Goal: Transaction & Acquisition: Obtain resource

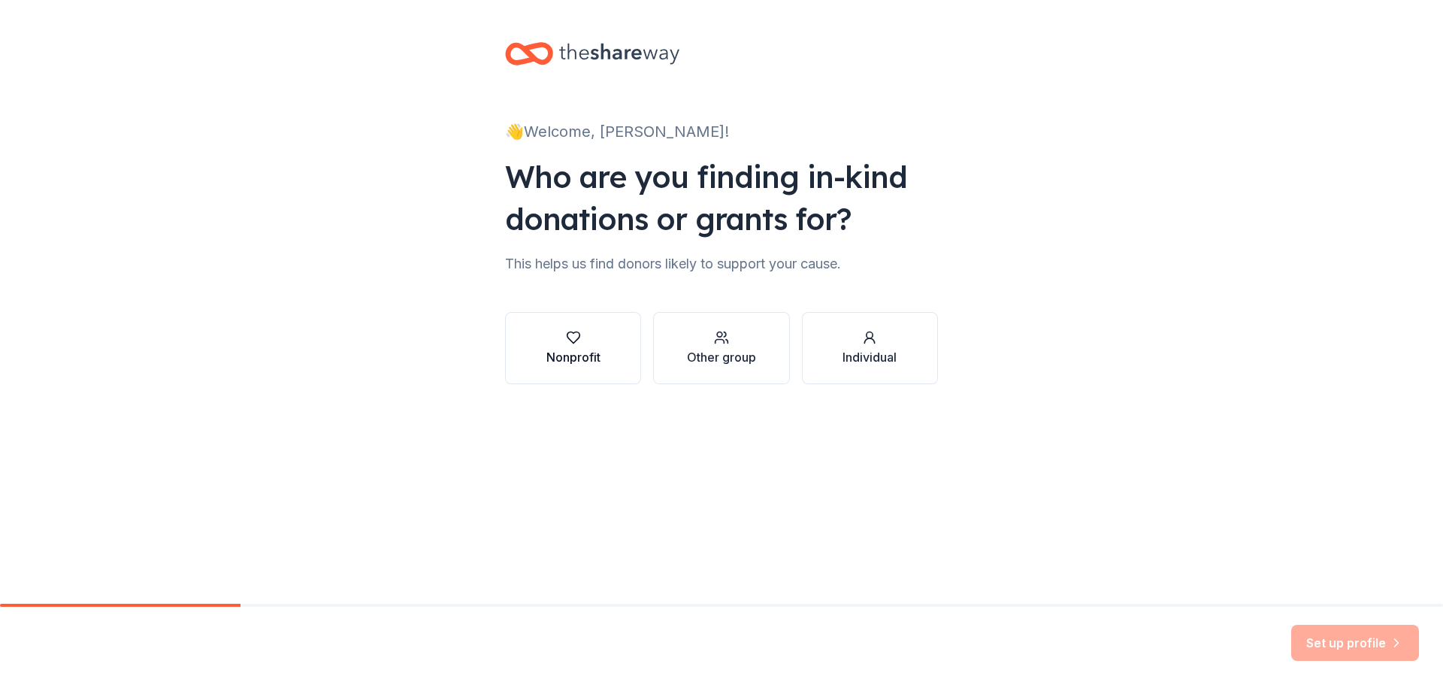
click at [579, 343] on icon "button" at bounding box center [573, 337] width 15 height 15
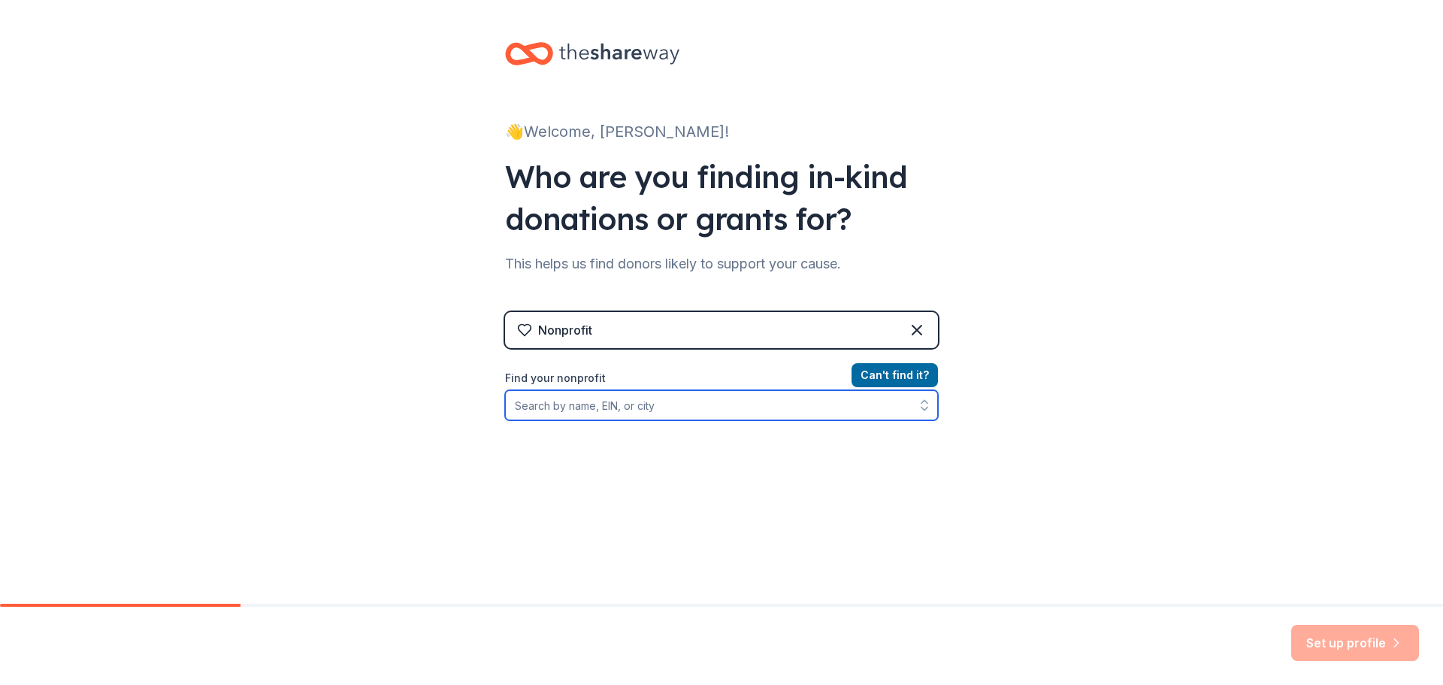
click at [638, 410] on input "Find your nonprofit" at bounding box center [721, 405] width 433 height 30
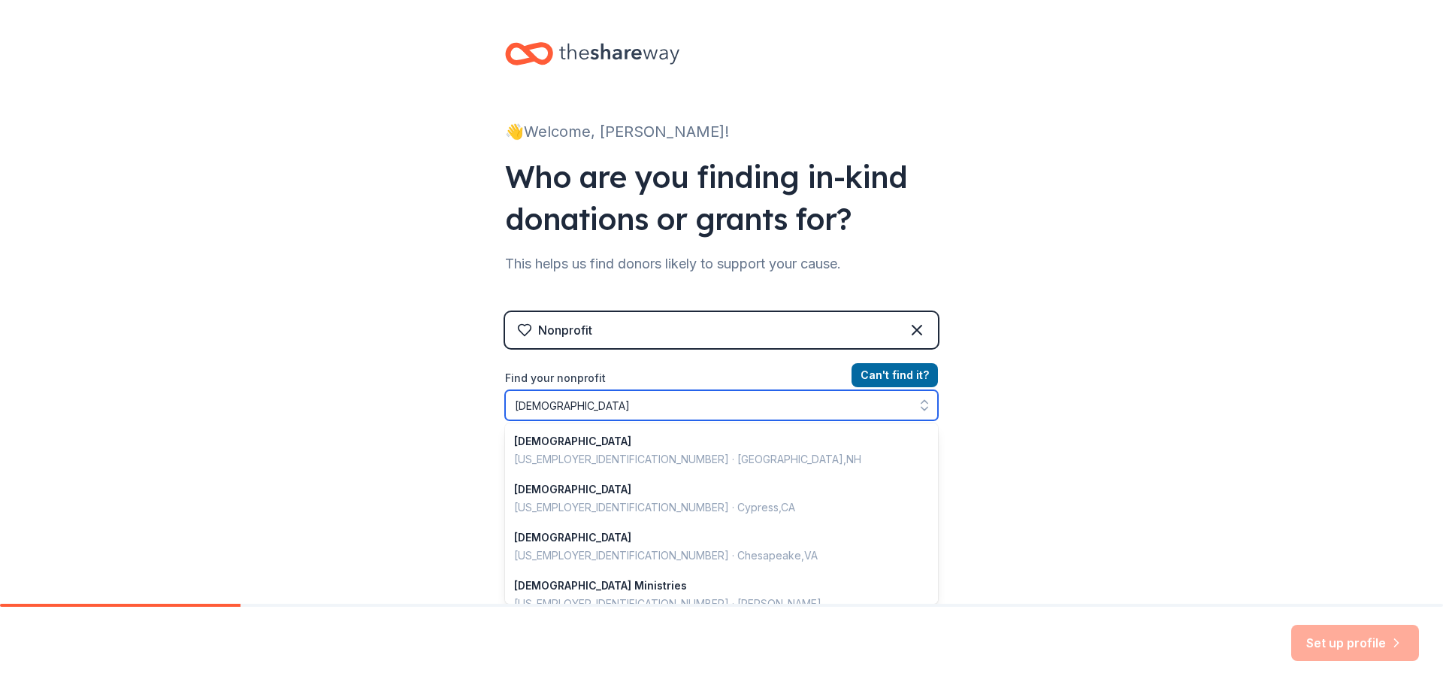
click at [636, 407] on input "[DEMOGRAPHIC_DATA]" at bounding box center [721, 405] width 433 height 30
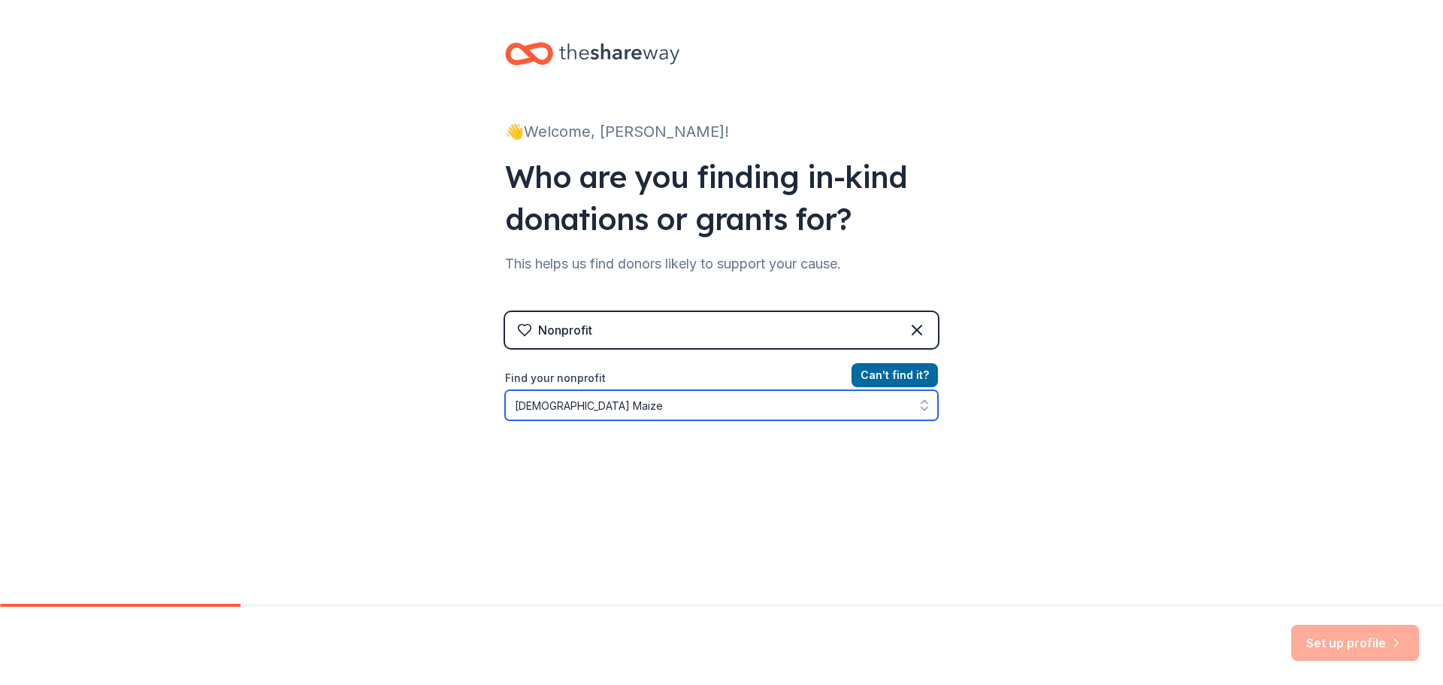
drag, startPoint x: 636, startPoint y: 407, endPoint x: 492, endPoint y: 392, distance: 145.1
click at [492, 392] on div "👋 Welcome, [PERSON_NAME]! Who are you finding in-kind donations or grants for? …" at bounding box center [721, 321] width 481 height 643
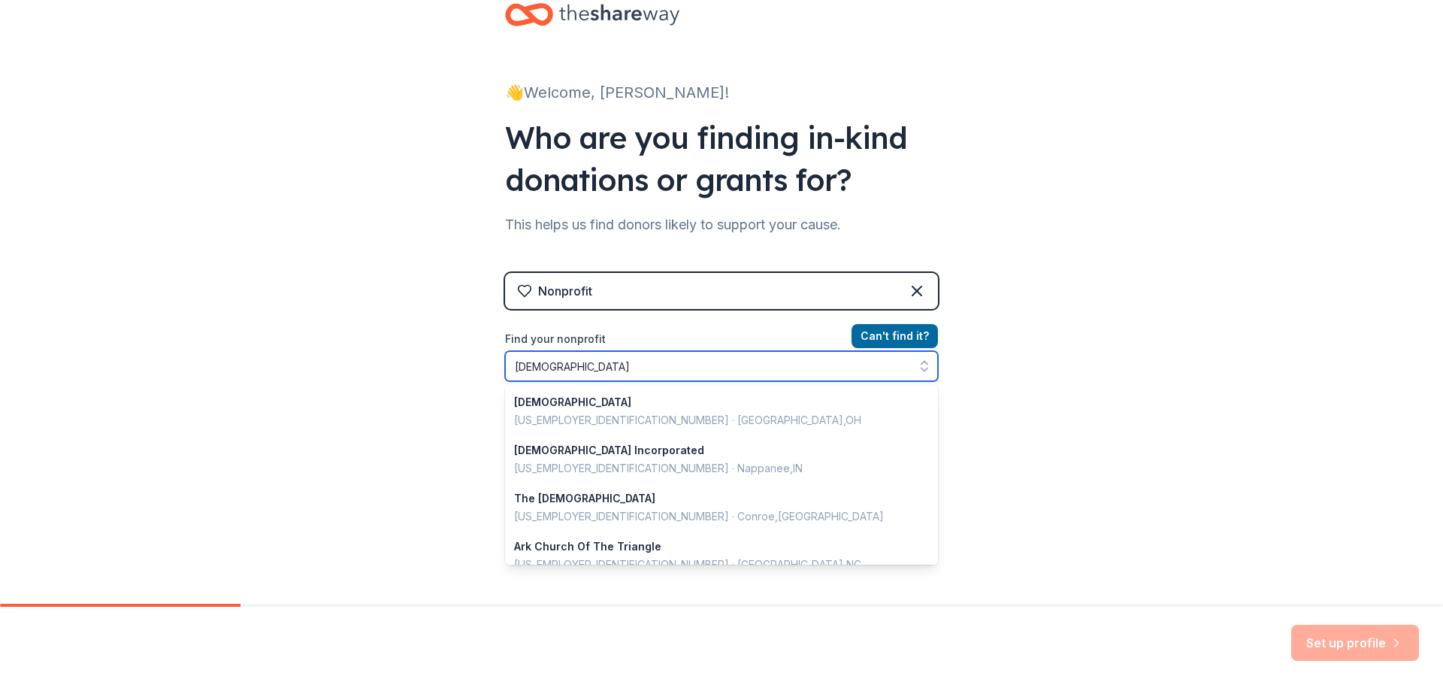
click at [626, 359] on input "[DEMOGRAPHIC_DATA]" at bounding box center [721, 366] width 433 height 30
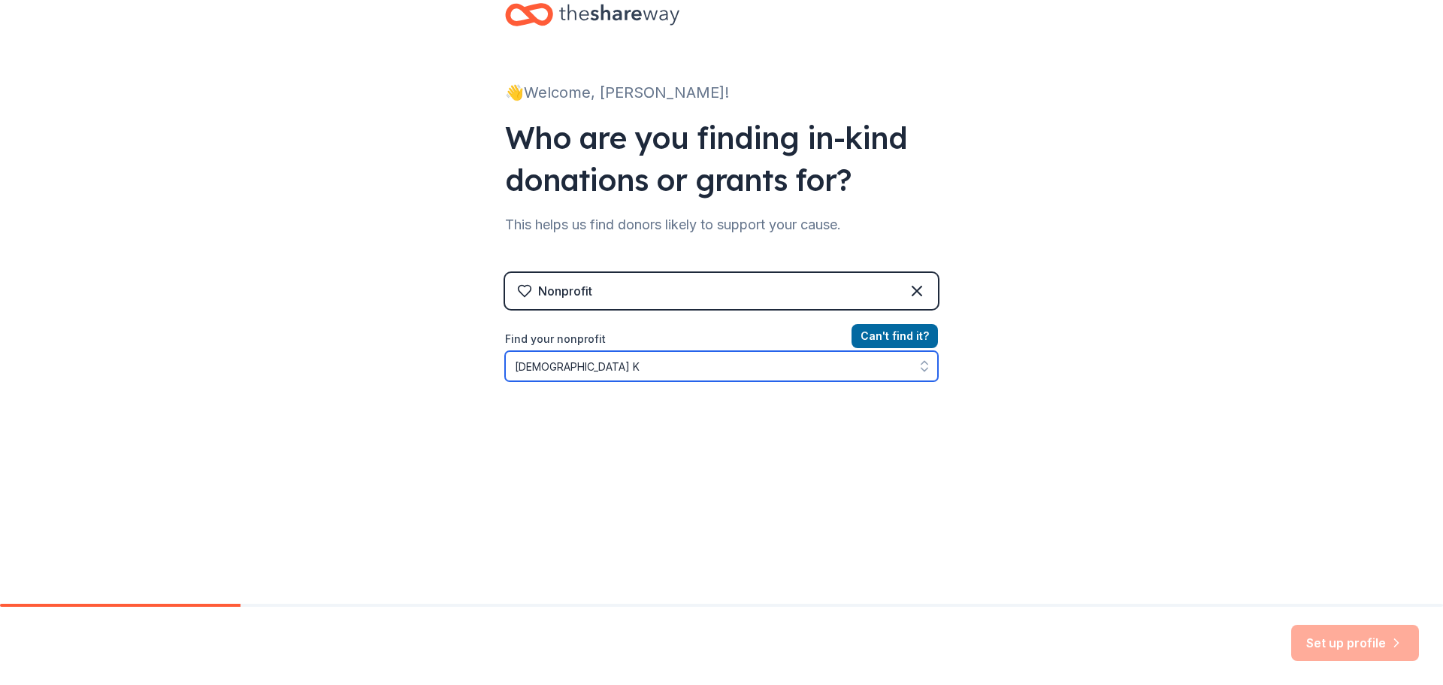
type input "[DEMOGRAPHIC_DATA]"
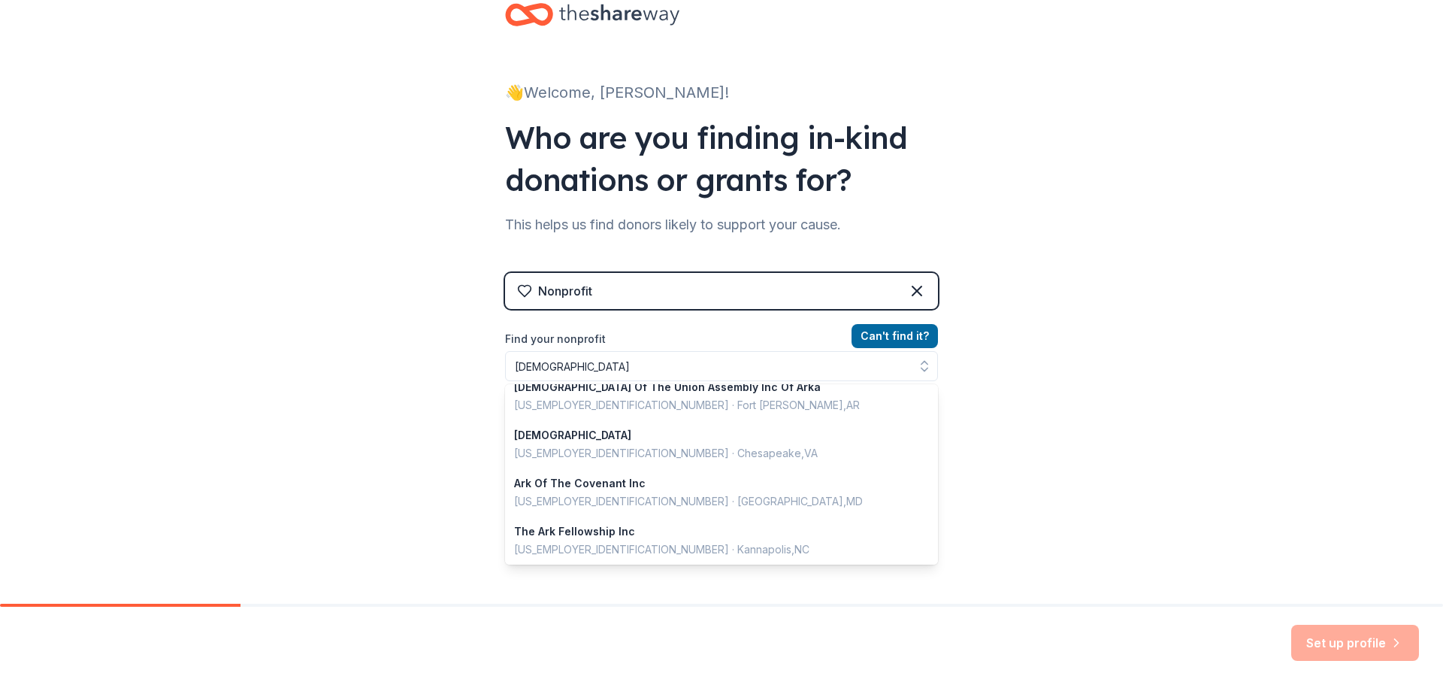
scroll to position [15, 0]
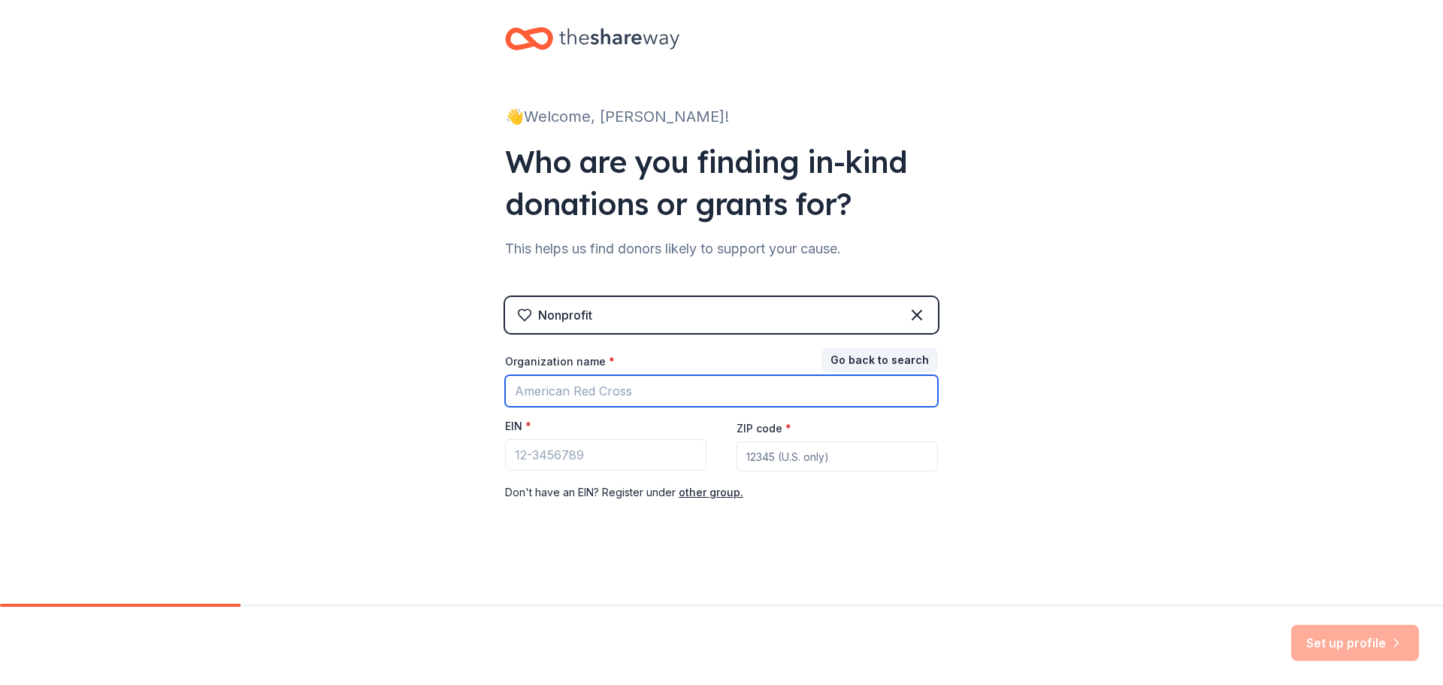
click at [646, 392] on input "Organization name *" at bounding box center [721, 391] width 433 height 32
type input "W"
type input "[DEMOGRAPHIC_DATA] - [GEOGRAPHIC_DATA] Oneightt"
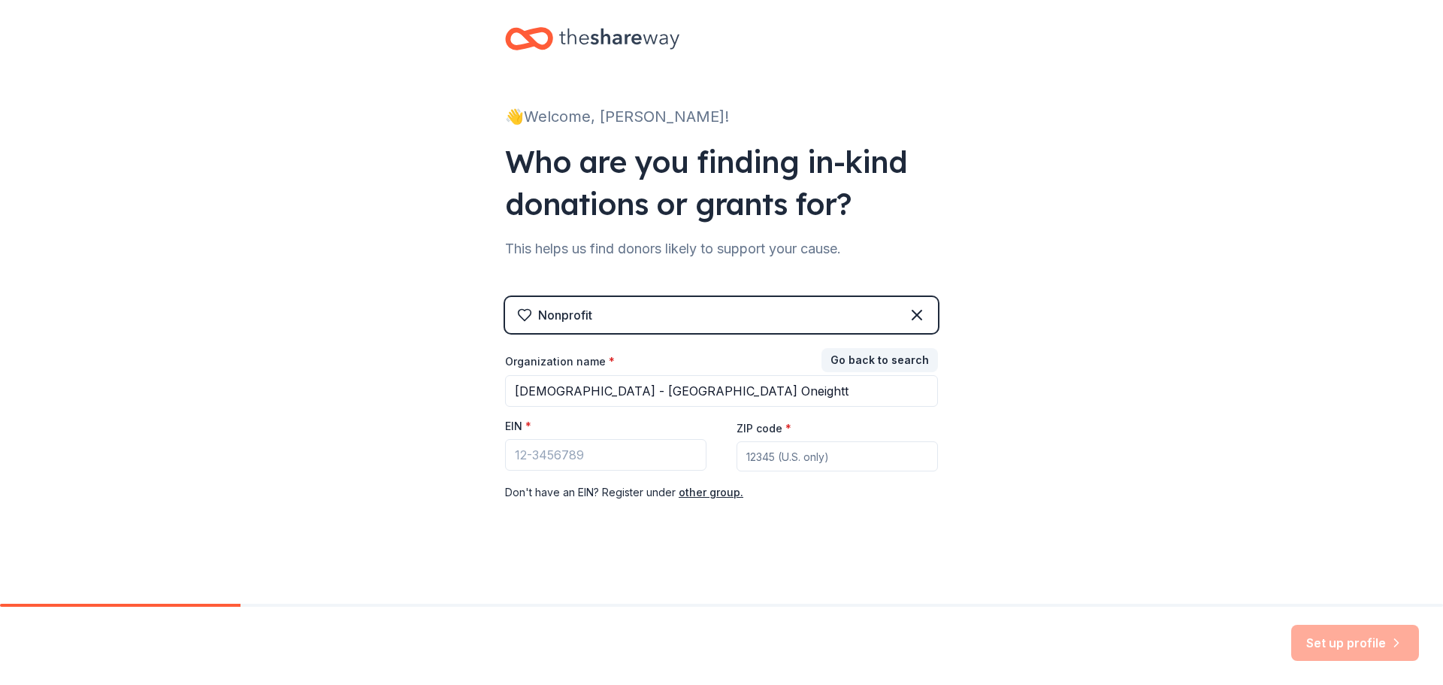
click at [792, 463] on input "ZIP code *" at bounding box center [836, 456] width 201 height 30
type input "67101"
click at [638, 450] on input "EIN *" at bounding box center [605, 455] width 201 height 32
click at [578, 461] on input "EIN *" at bounding box center [605, 455] width 201 height 32
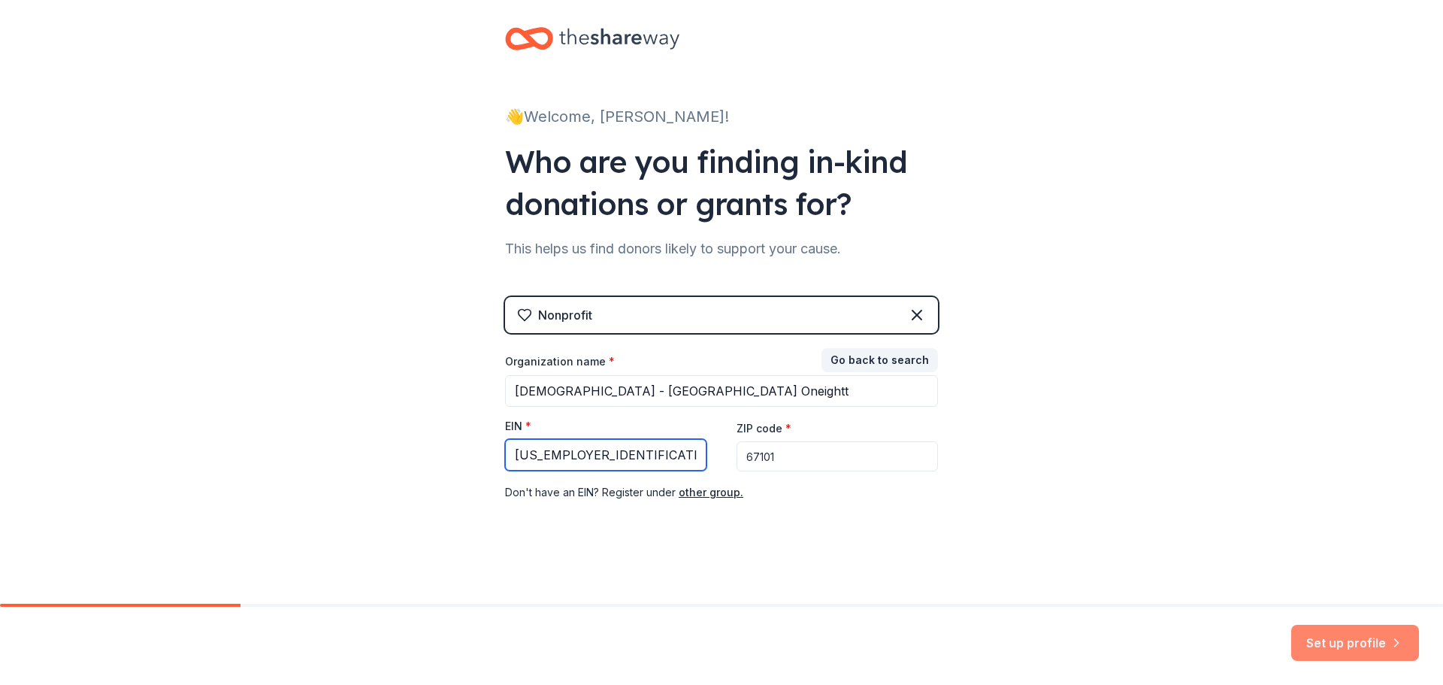
type input "[US_EMPLOYER_IDENTIFICATION_NUMBER]"
click at [1368, 637] on button "Set up profile" at bounding box center [1355, 642] width 128 height 36
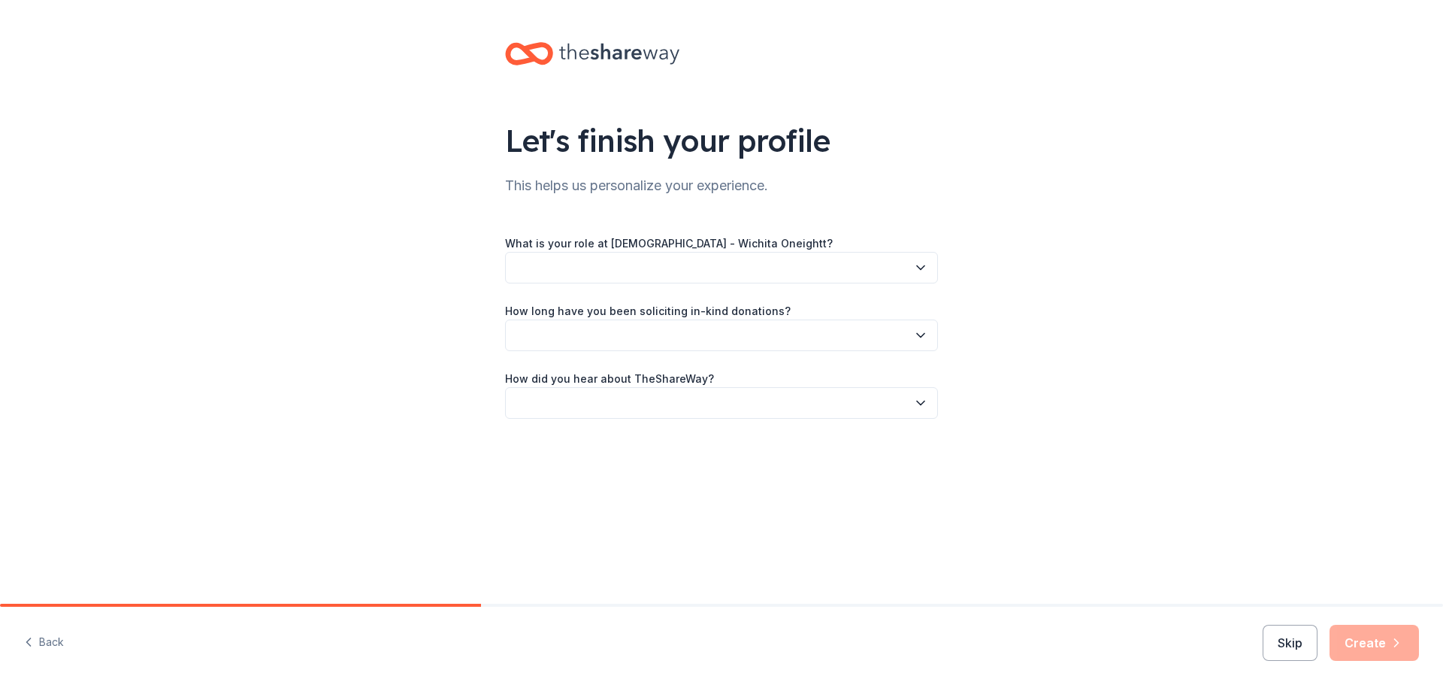
click at [629, 259] on button "button" at bounding box center [721, 268] width 433 height 32
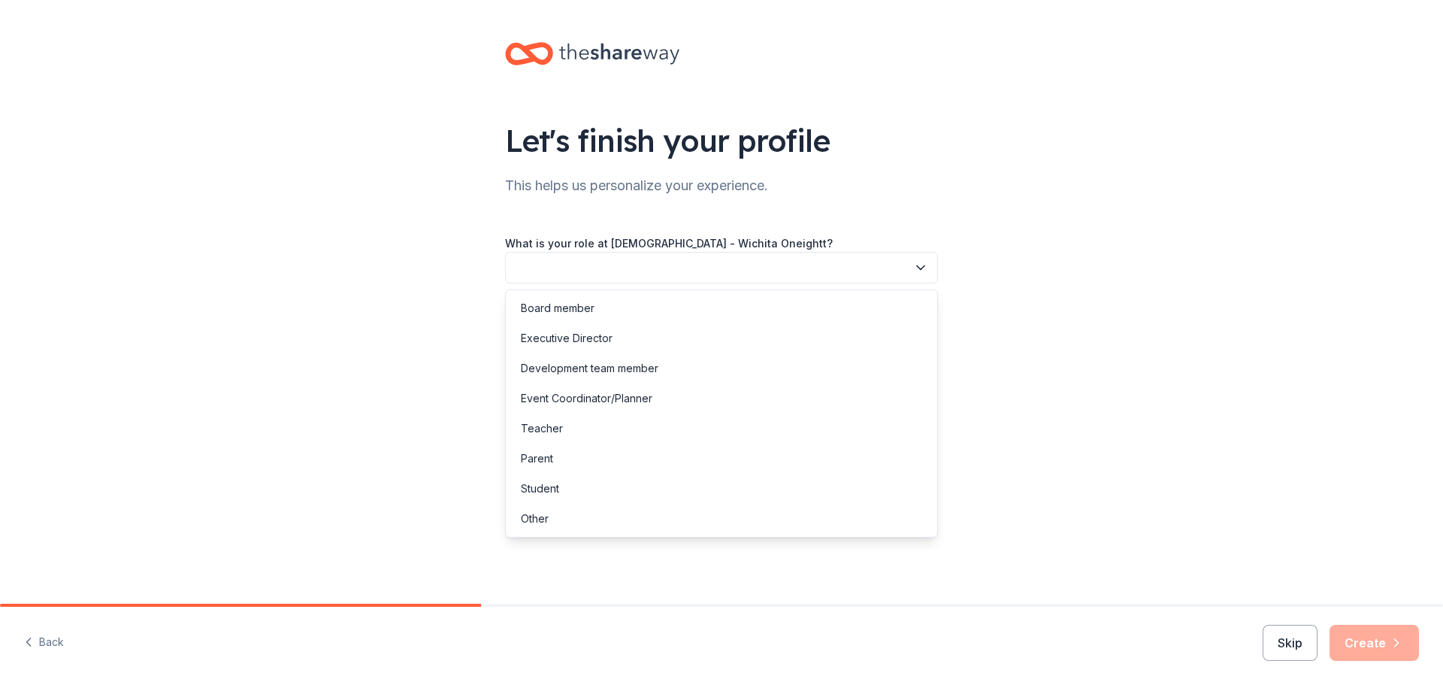
click at [629, 259] on button "button" at bounding box center [721, 268] width 433 height 32
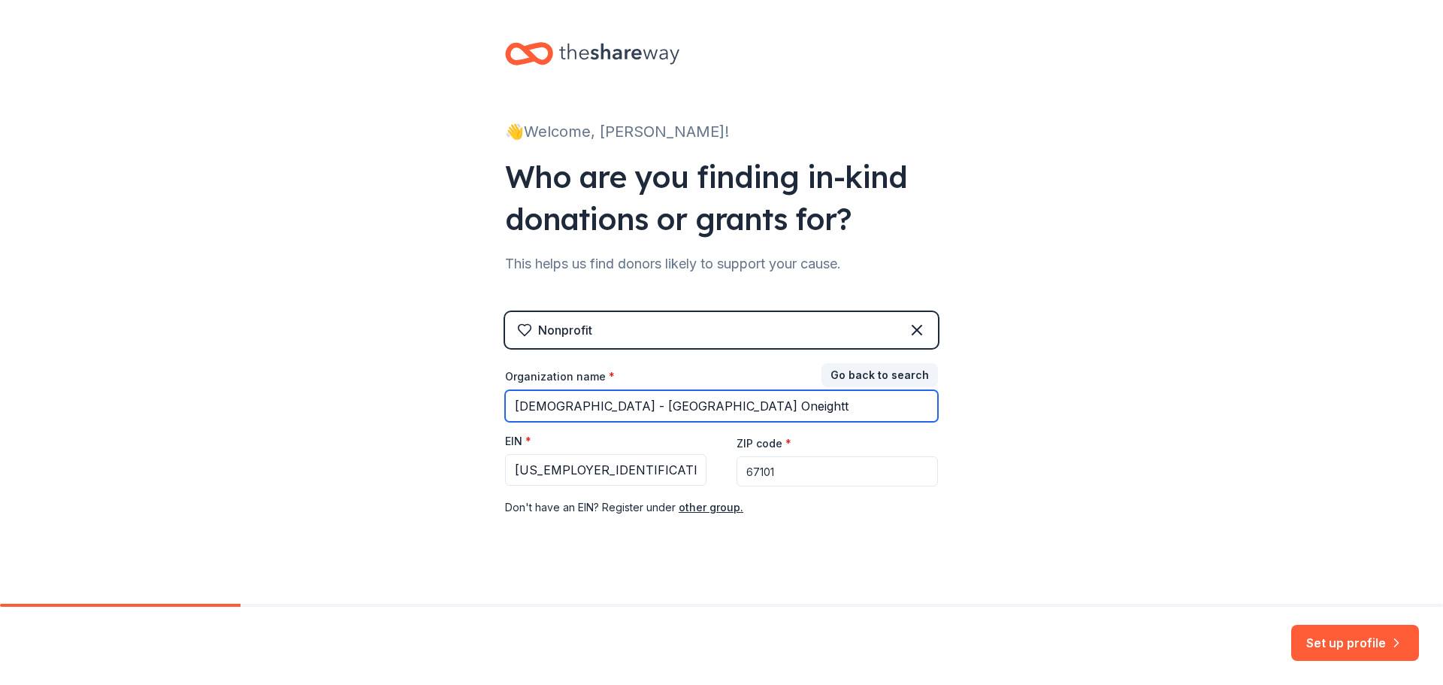
click at [688, 408] on input "[DEMOGRAPHIC_DATA] - [GEOGRAPHIC_DATA] Oneightt" at bounding box center [721, 406] width 433 height 32
type input "[DEMOGRAPHIC_DATA] - [GEOGRAPHIC_DATA] Oneighty"
click at [1161, 387] on div "👋 Welcome, [PERSON_NAME]! Who are you finding in-kind donations or grants for? …" at bounding box center [721, 309] width 1443 height 618
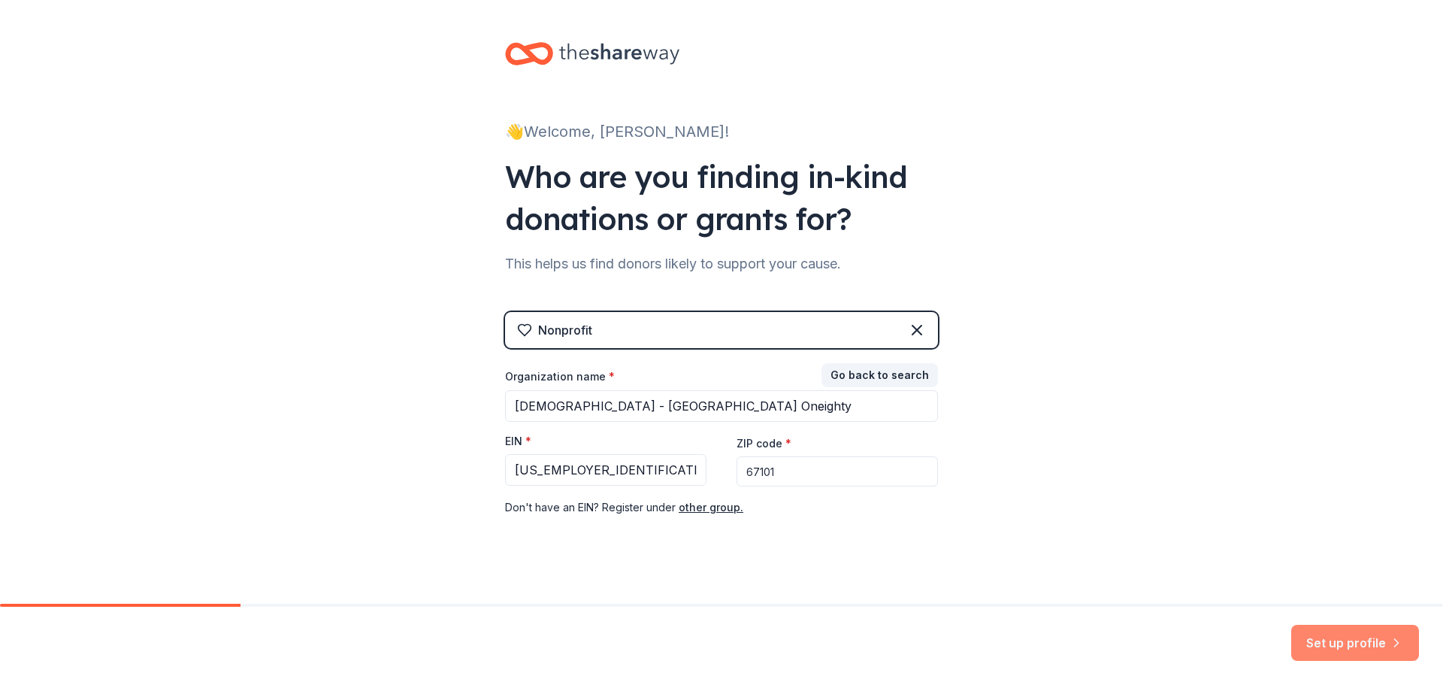
click at [1336, 636] on button "Set up profile" at bounding box center [1355, 642] width 128 height 36
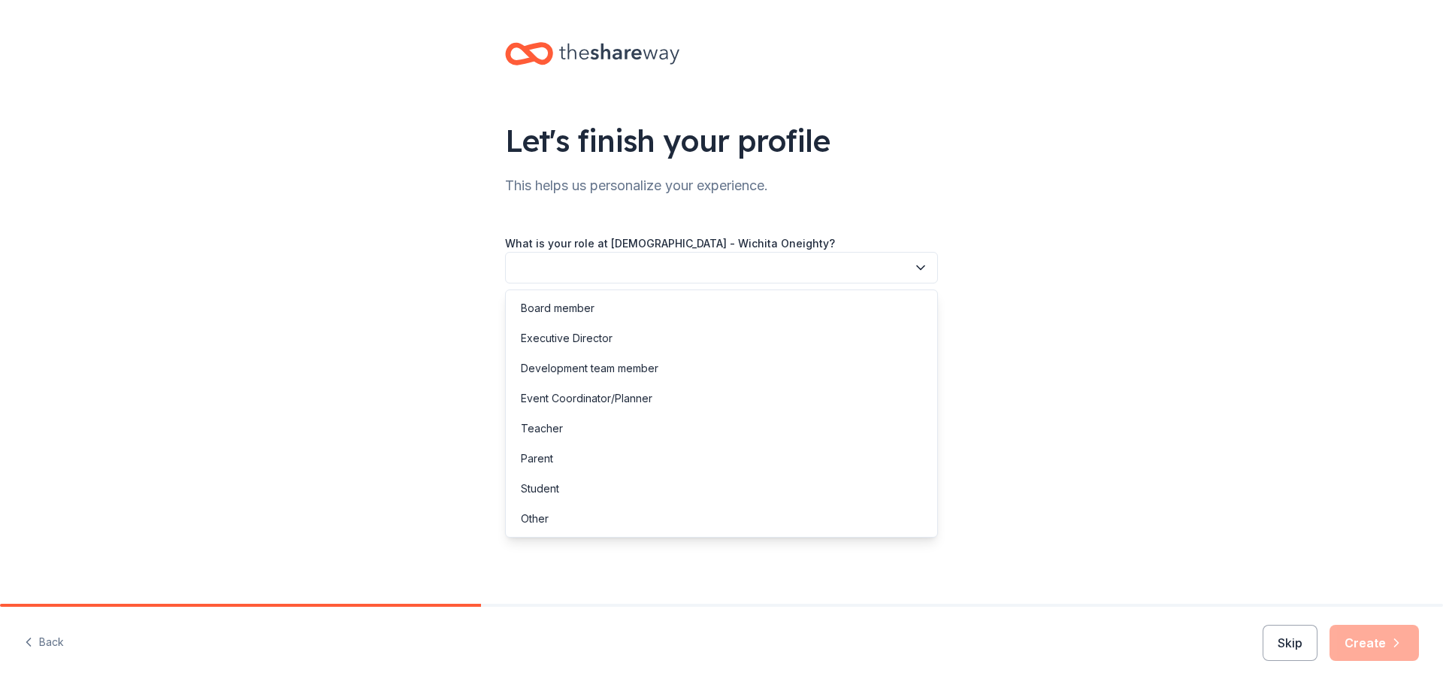
click at [622, 265] on button "button" at bounding box center [721, 268] width 433 height 32
click at [633, 367] on div "Development team member" at bounding box center [590, 368] width 138 height 18
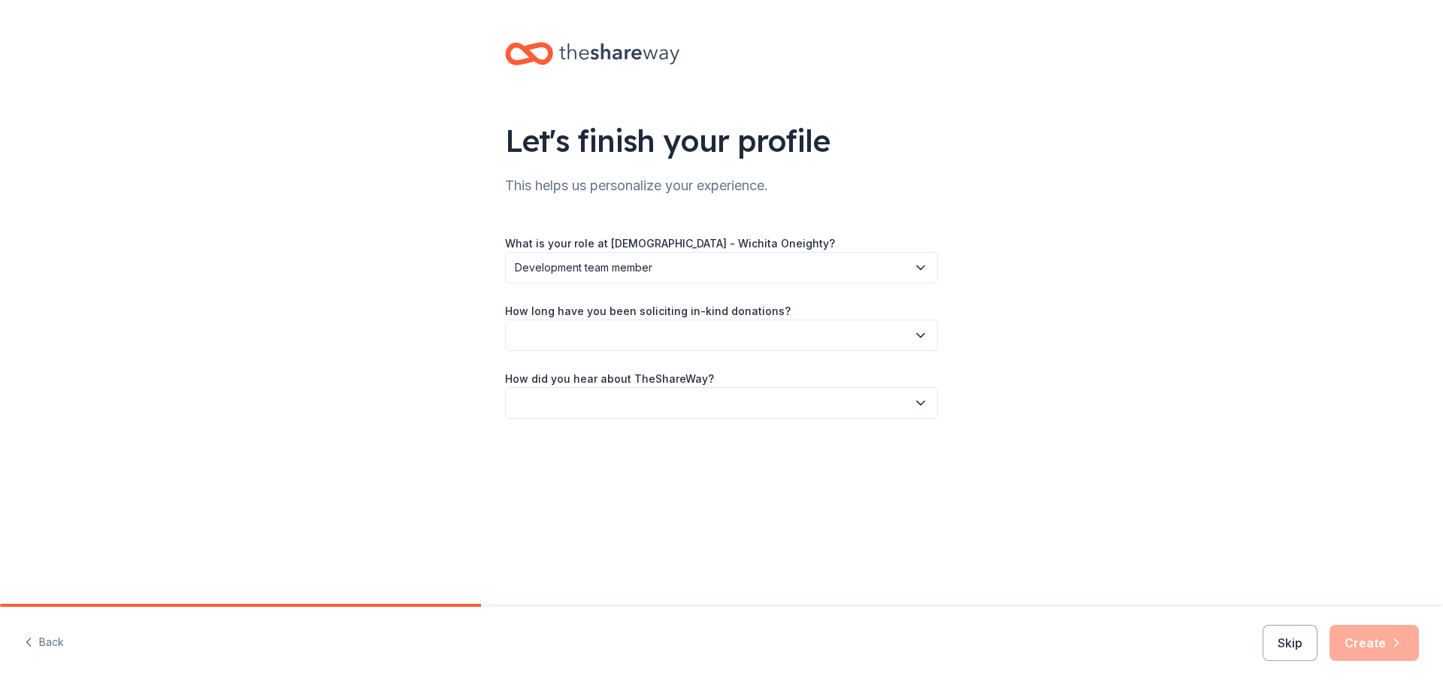
click at [668, 340] on button "button" at bounding box center [721, 335] width 433 height 32
click at [611, 377] on div "This is my first time!" at bounding box center [568, 376] width 95 height 18
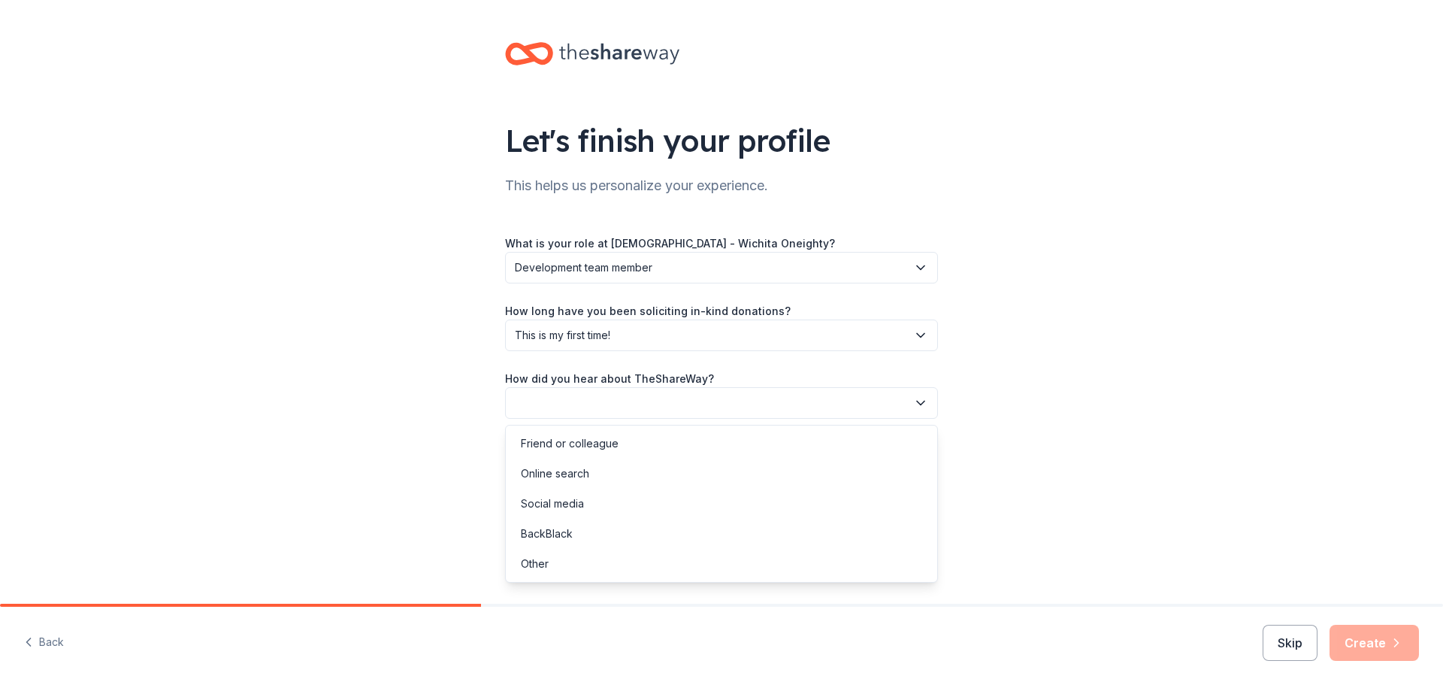
click at [591, 394] on button "button" at bounding box center [721, 403] width 433 height 32
click at [588, 476] on div "Online search" at bounding box center [555, 473] width 68 height 18
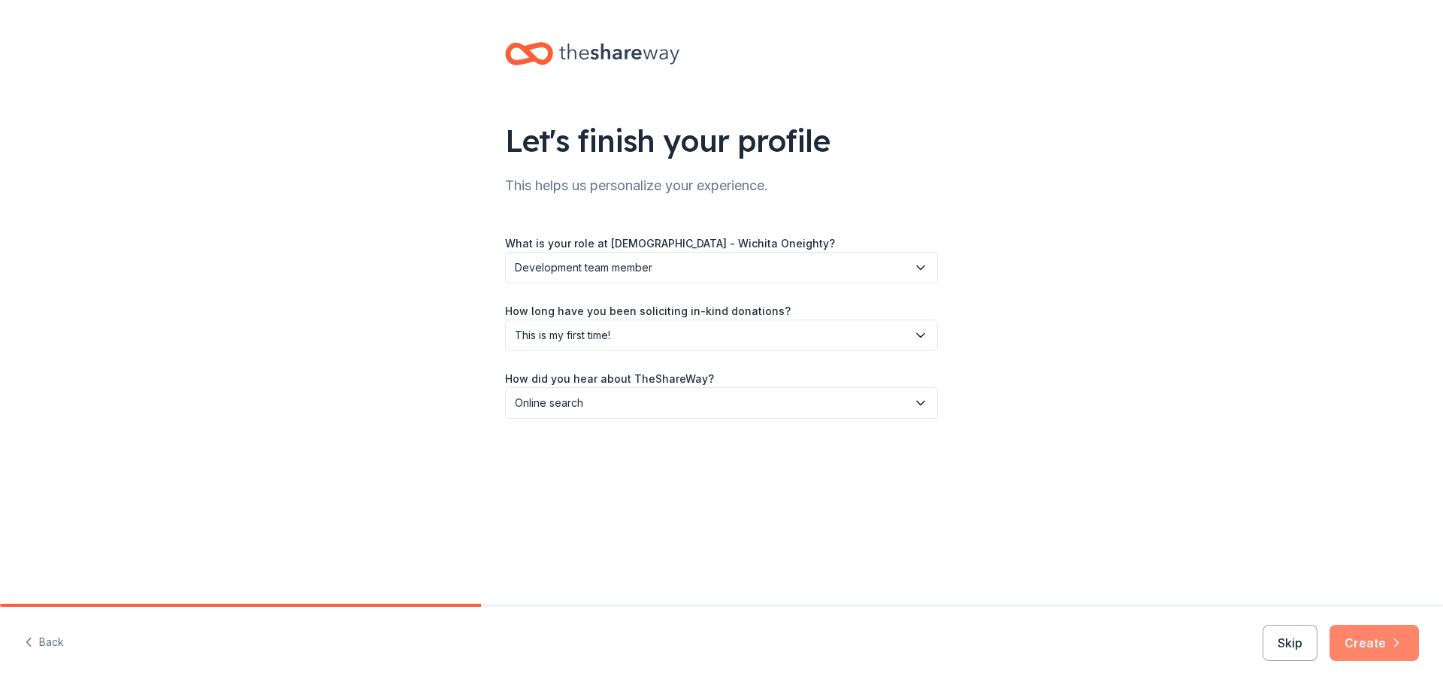
click at [1364, 642] on button "Create" at bounding box center [1373, 642] width 89 height 36
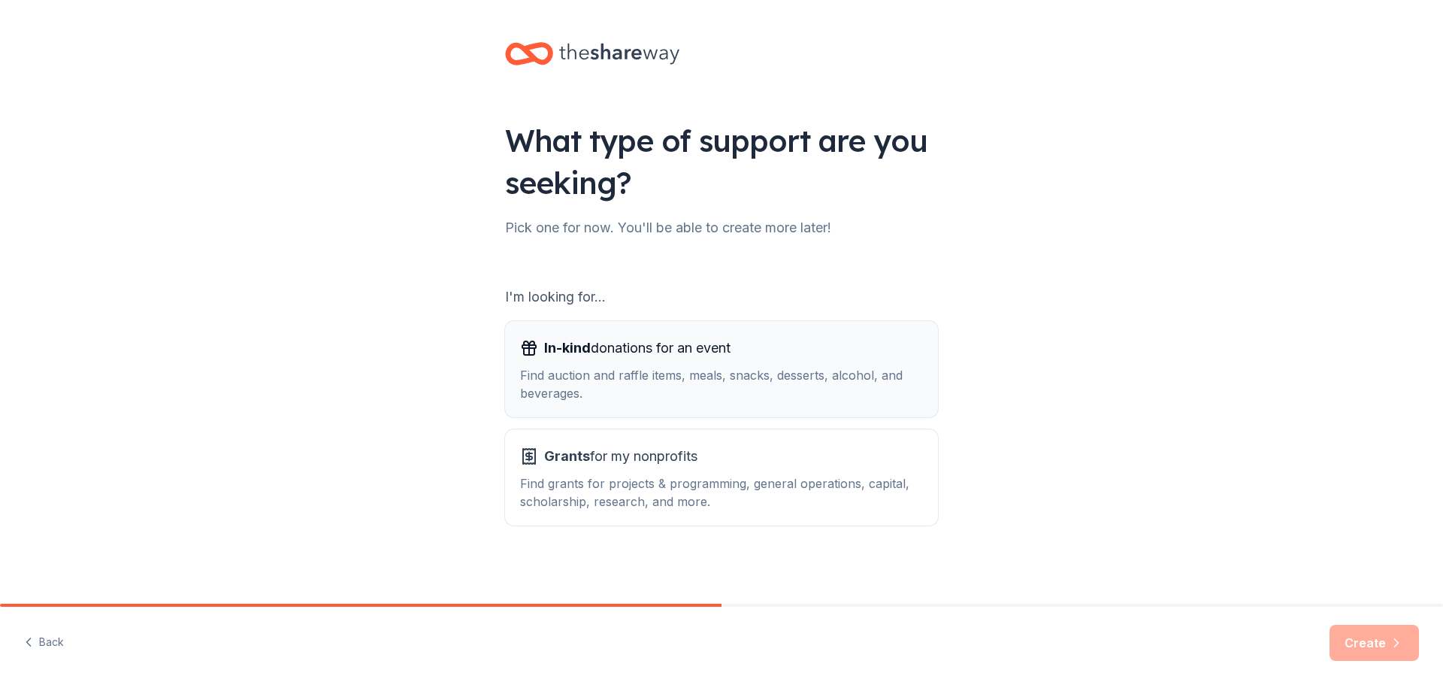
click at [629, 393] on div "Find auction and raffle items, meals, snacks, desserts, alcohol, and beverages." at bounding box center [721, 384] width 403 height 36
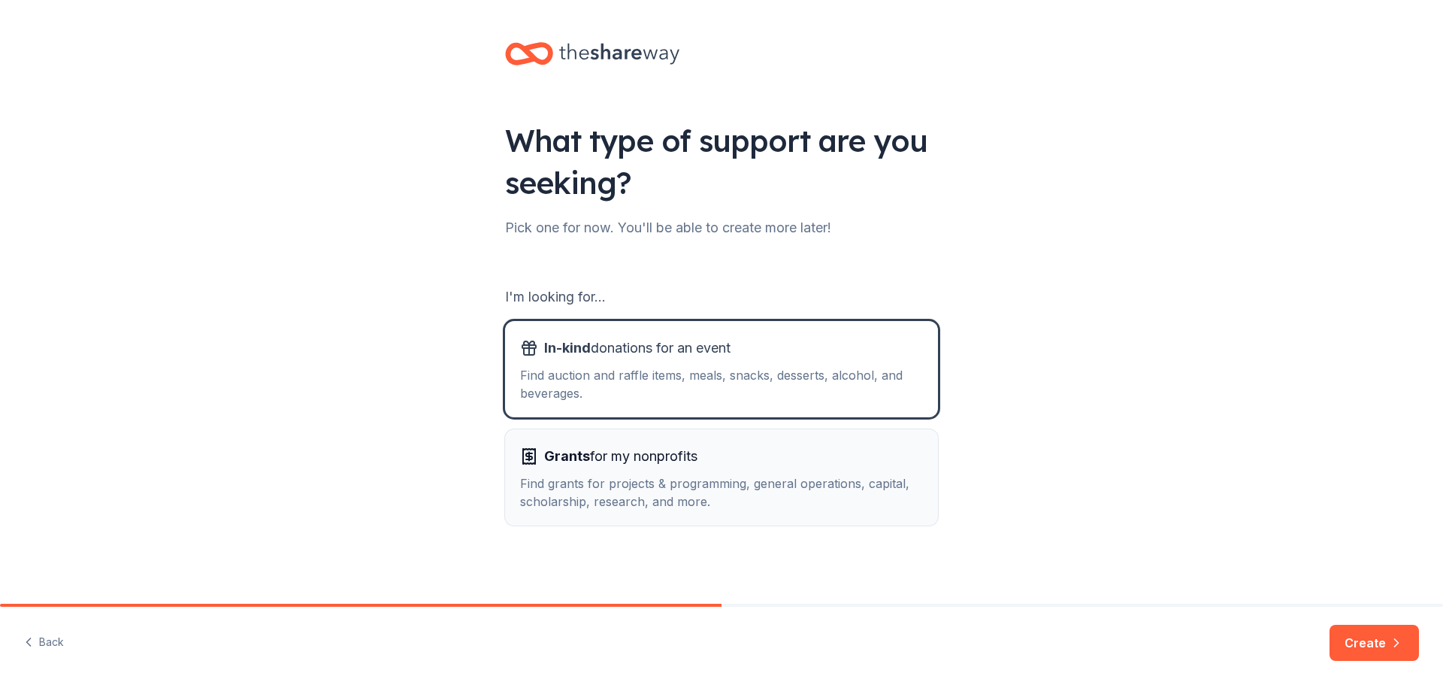
click at [630, 454] on span "Grants for my nonprofits" at bounding box center [620, 456] width 153 height 24
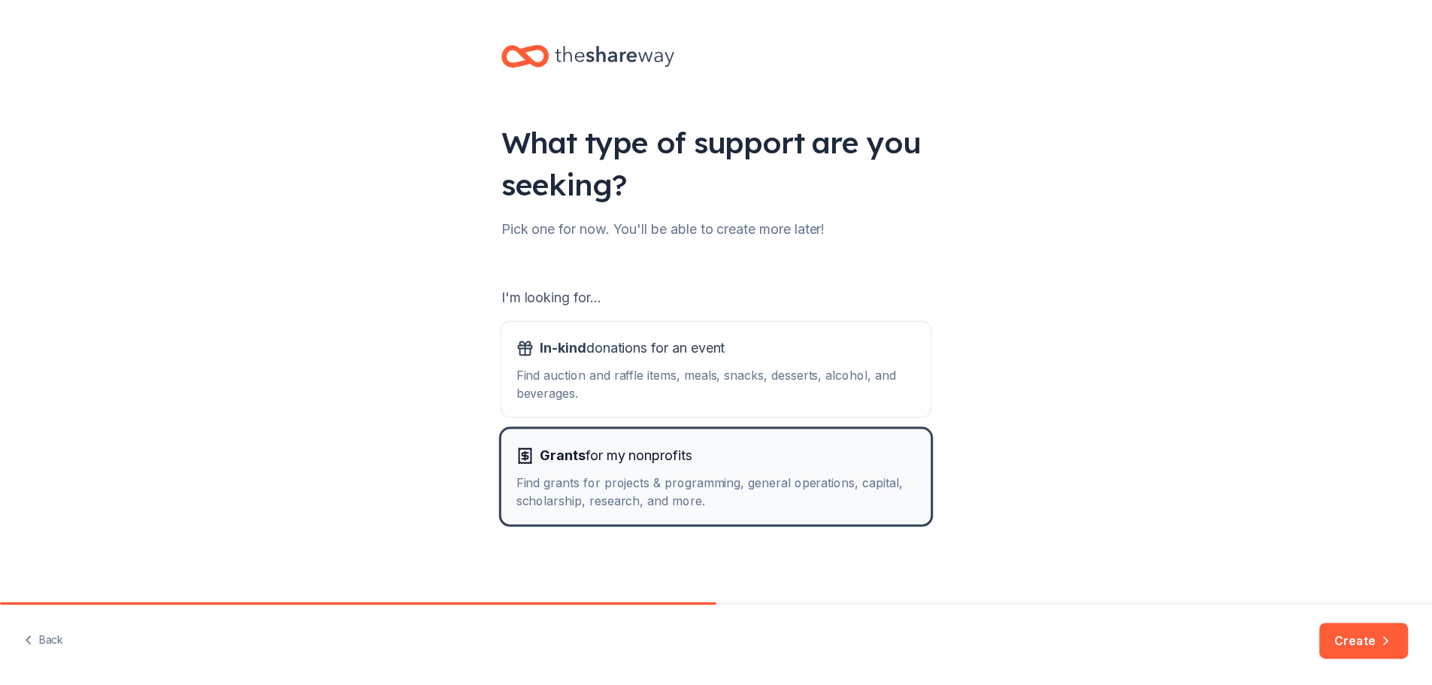
scroll to position [3, 0]
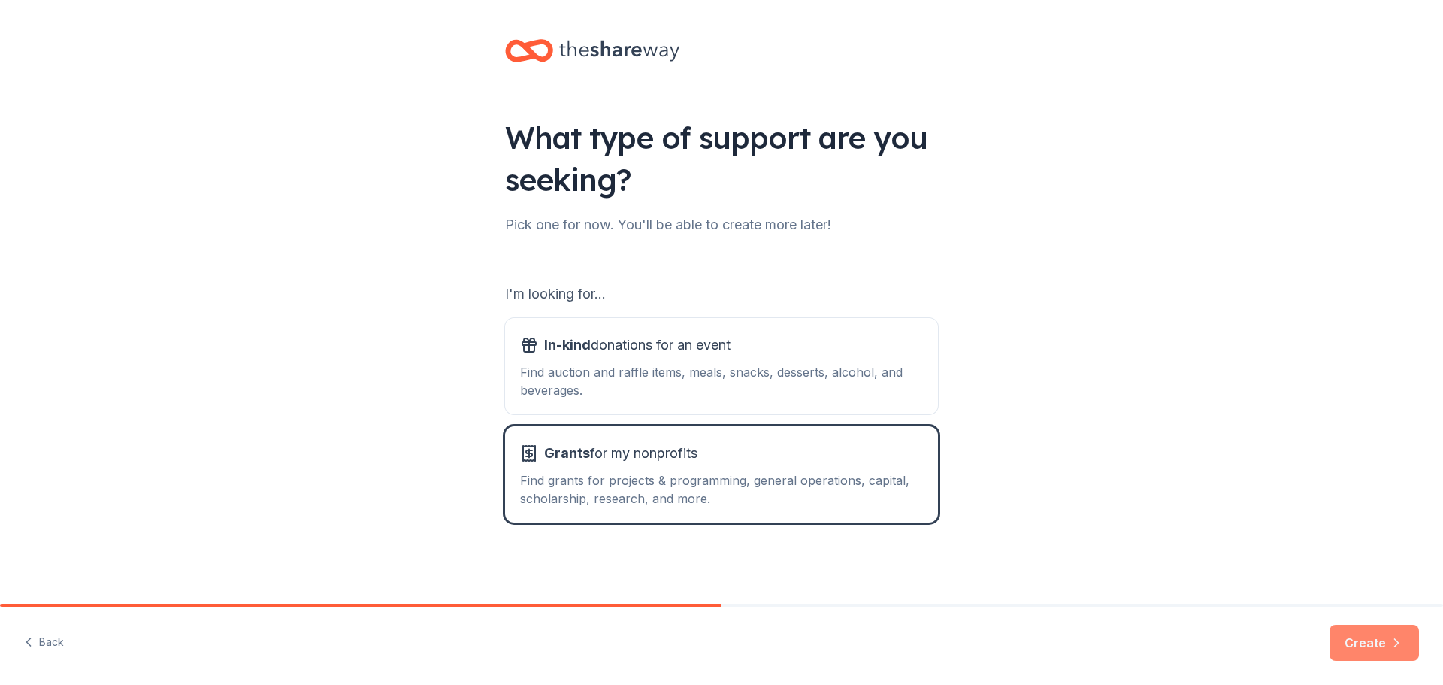
click at [1371, 637] on button "Create" at bounding box center [1373, 642] width 89 height 36
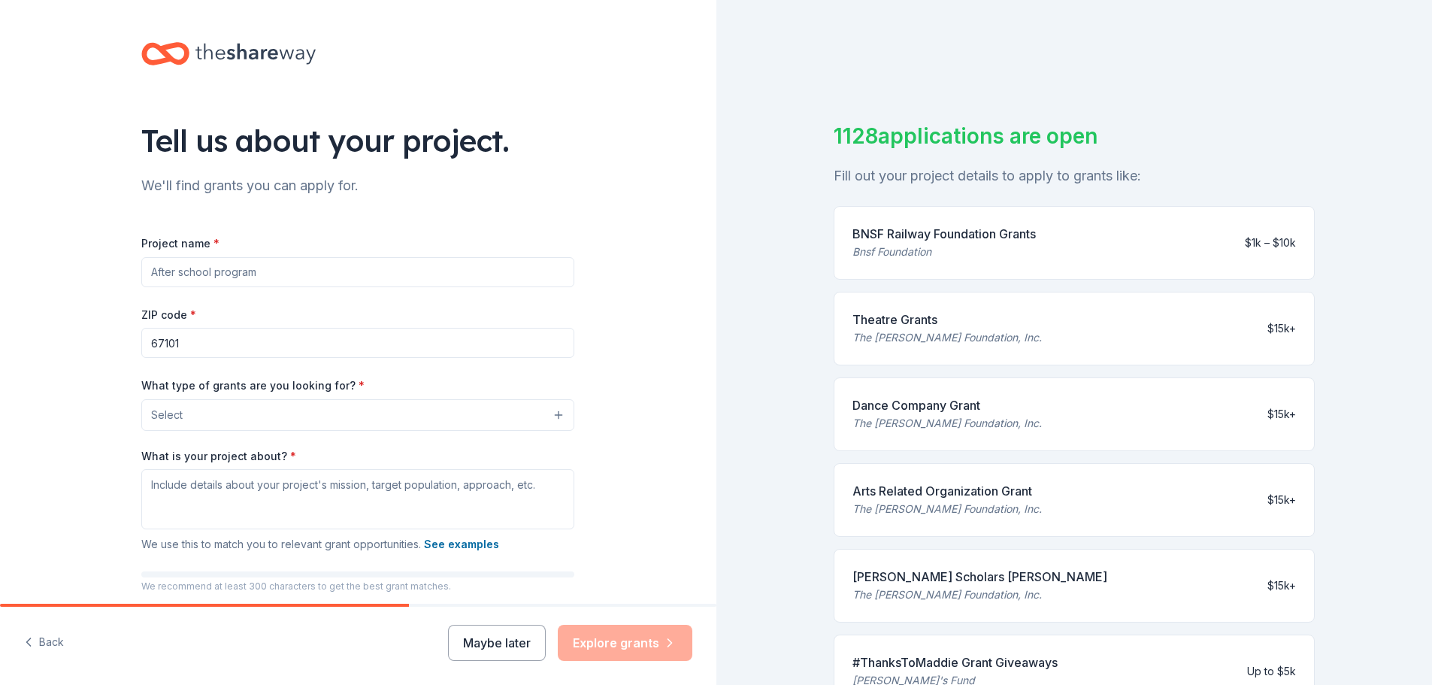
click at [258, 266] on input "Project name *" at bounding box center [357, 272] width 433 height 30
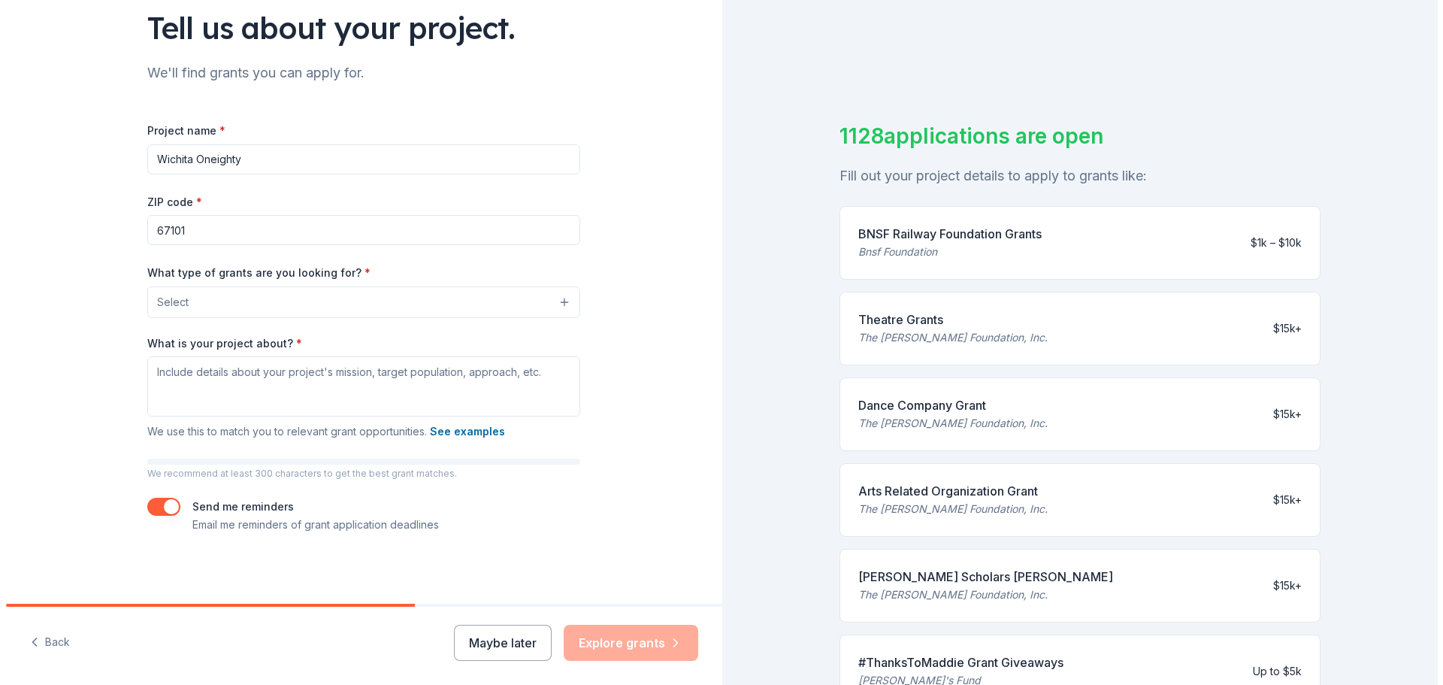
scroll to position [115, 0]
type input "Wichita Oneighty"
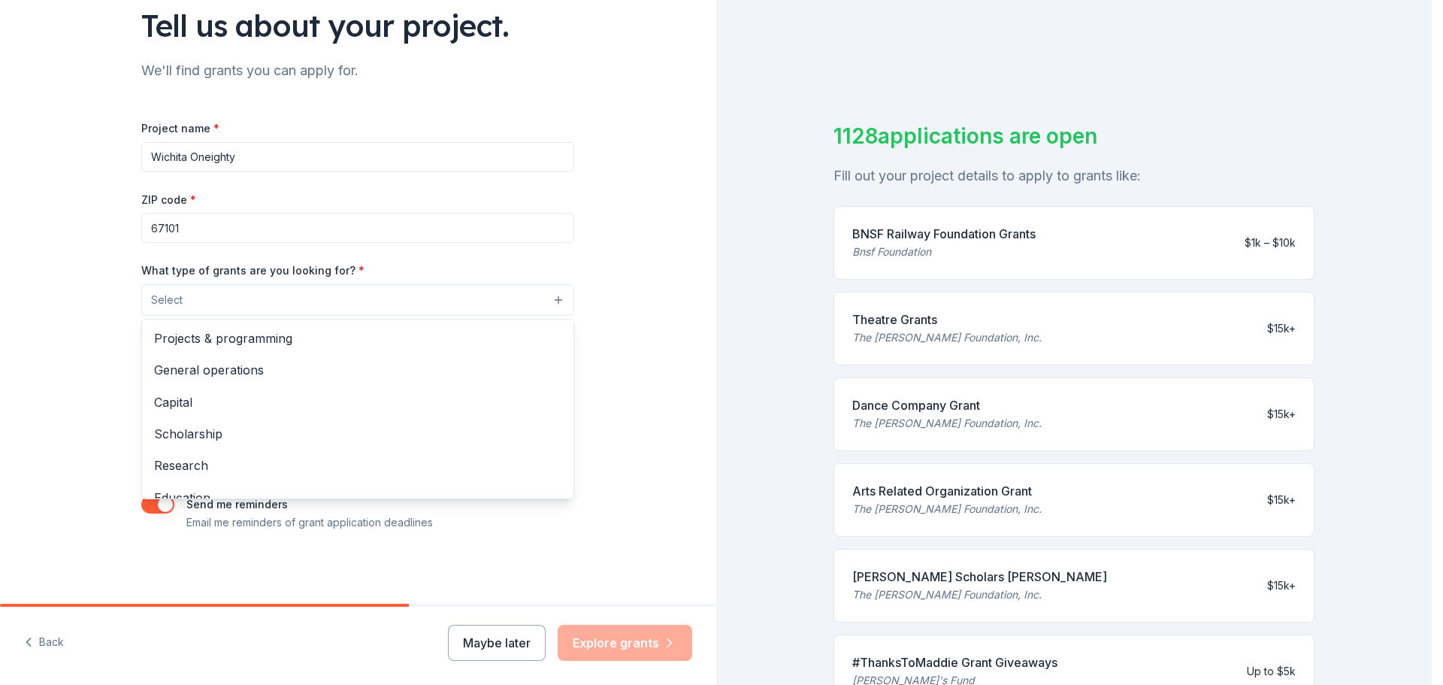
click at [268, 304] on button "Select" at bounding box center [357, 300] width 433 height 32
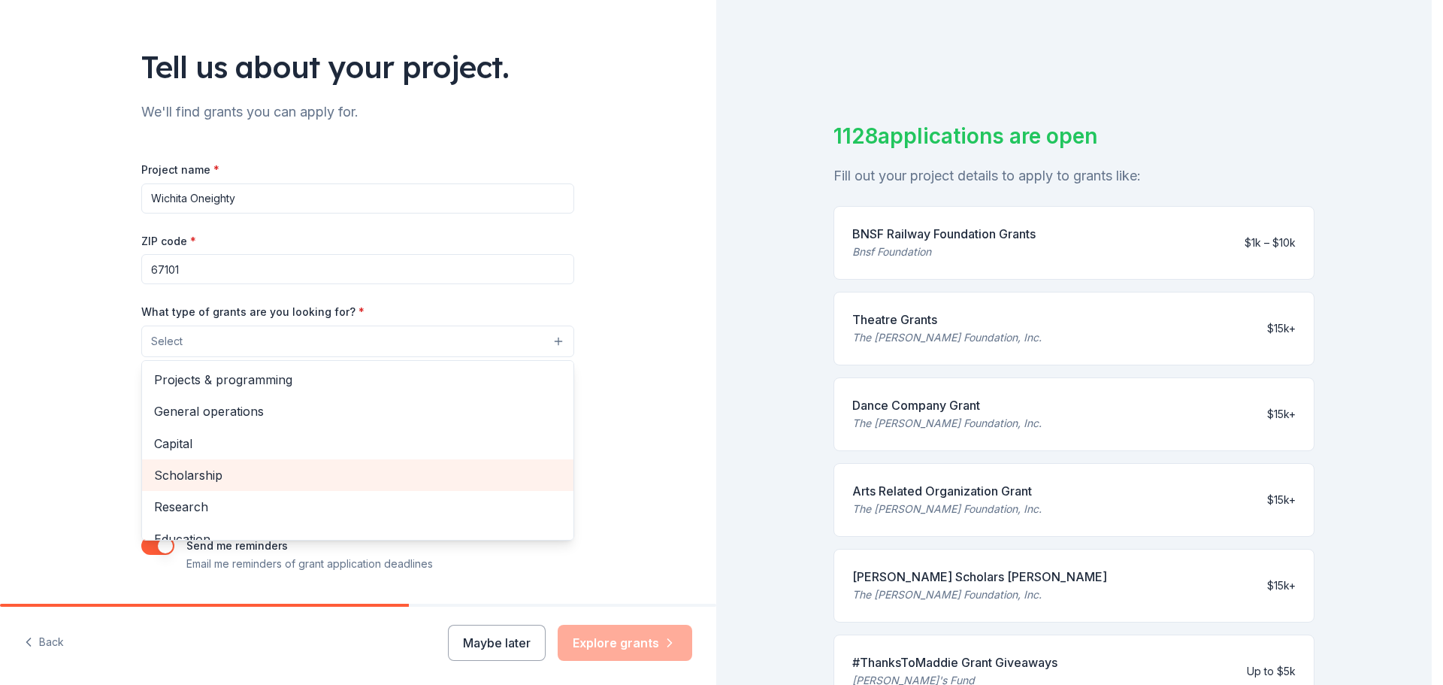
scroll to position [40, 0]
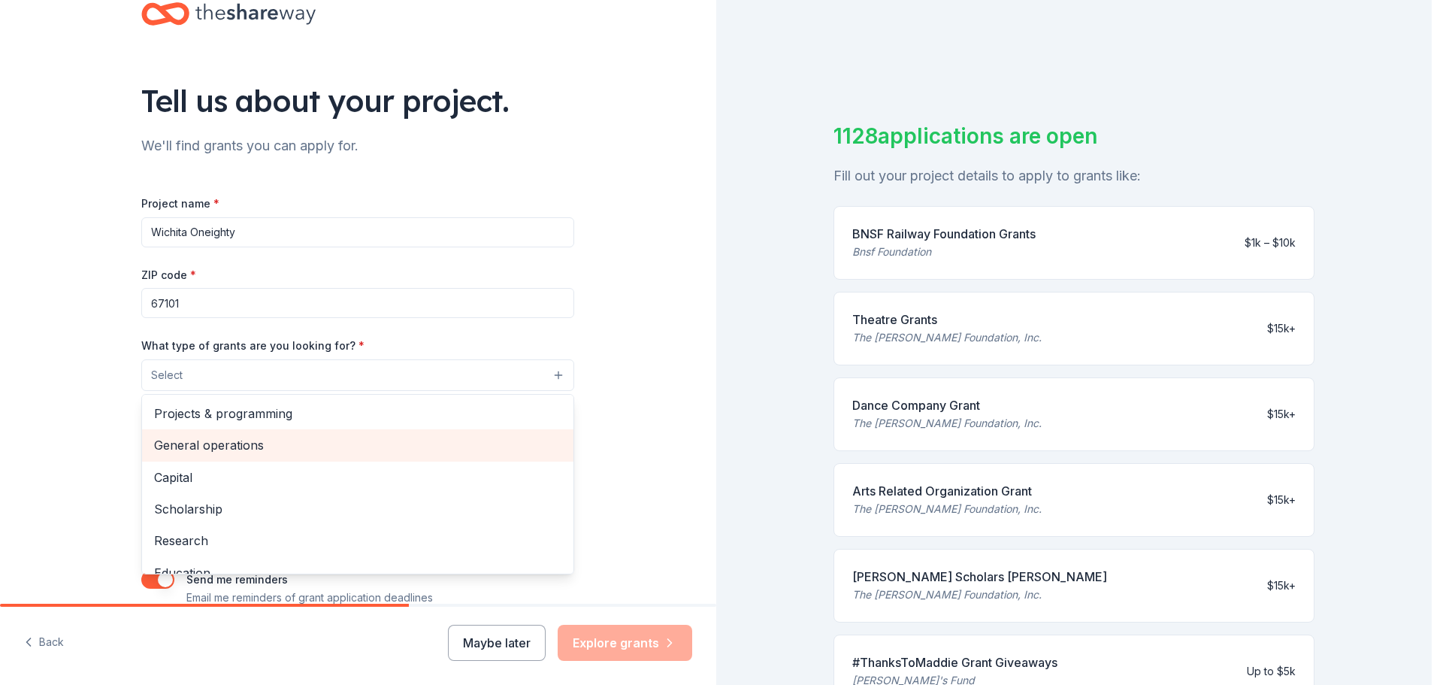
click at [246, 442] on span "General operations" at bounding box center [357, 445] width 407 height 20
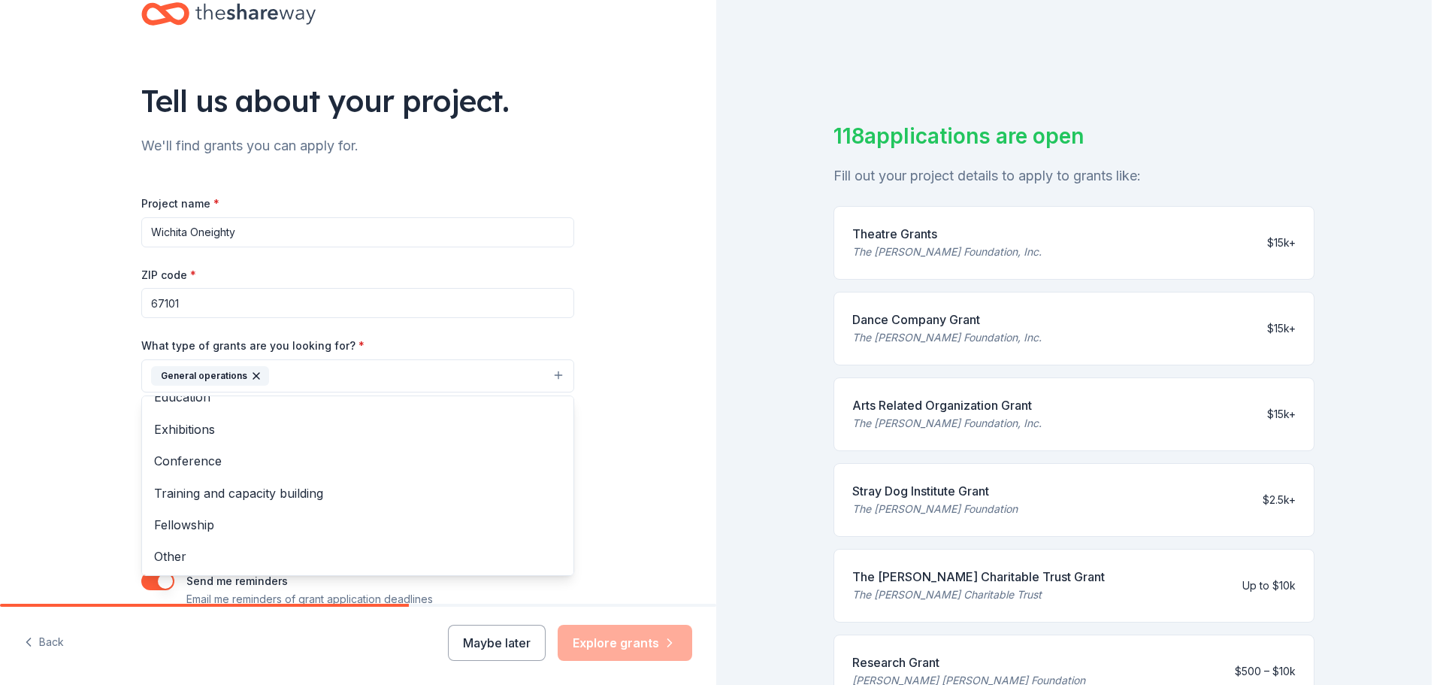
scroll to position [146, 0]
click at [243, 554] on span "Other" at bounding box center [357, 556] width 407 height 20
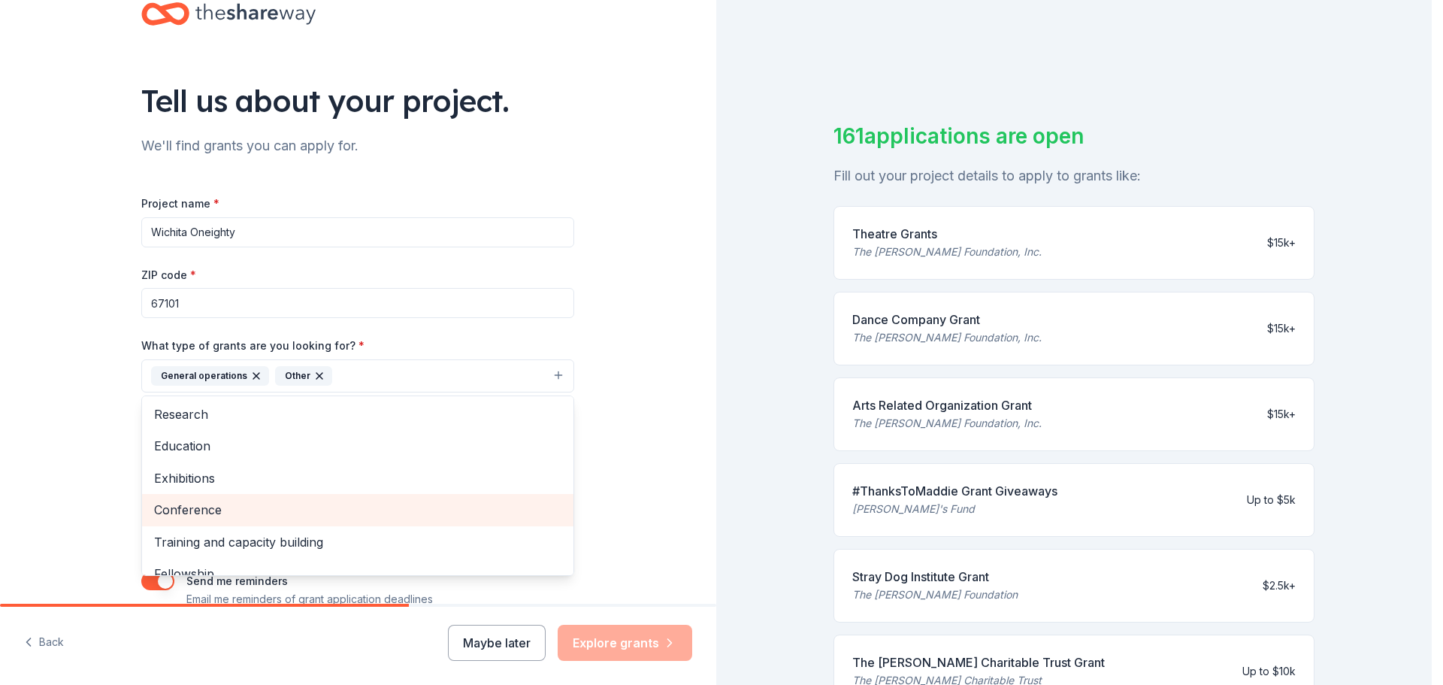
scroll to position [113, 0]
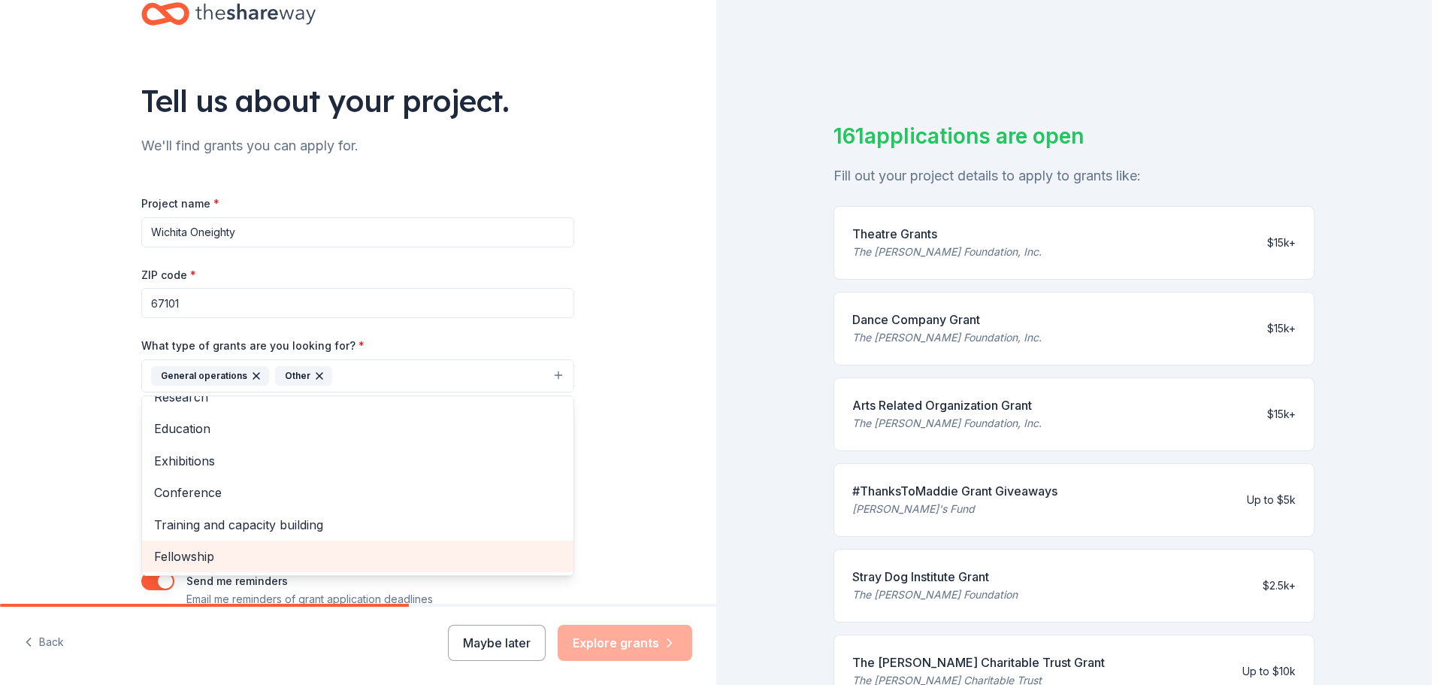
click at [239, 558] on span "Fellowship" at bounding box center [357, 556] width 407 height 20
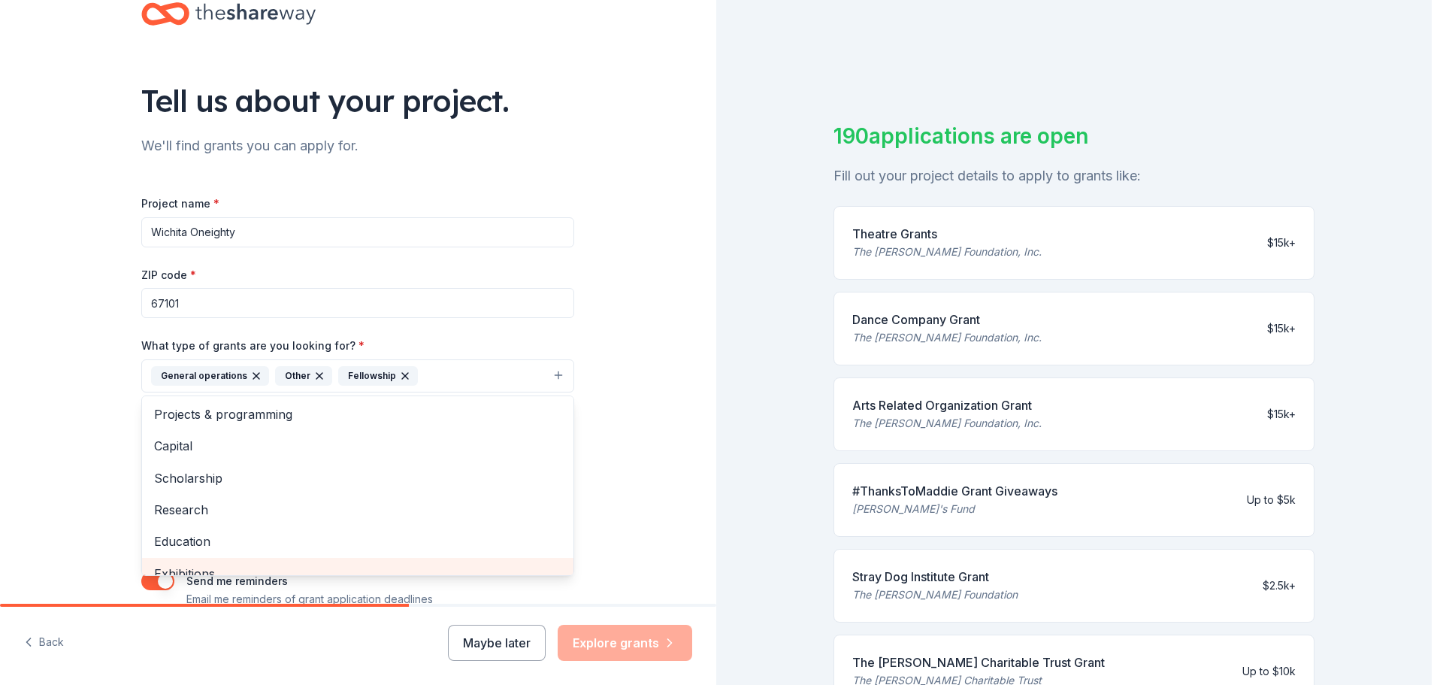
scroll to position [0, 0]
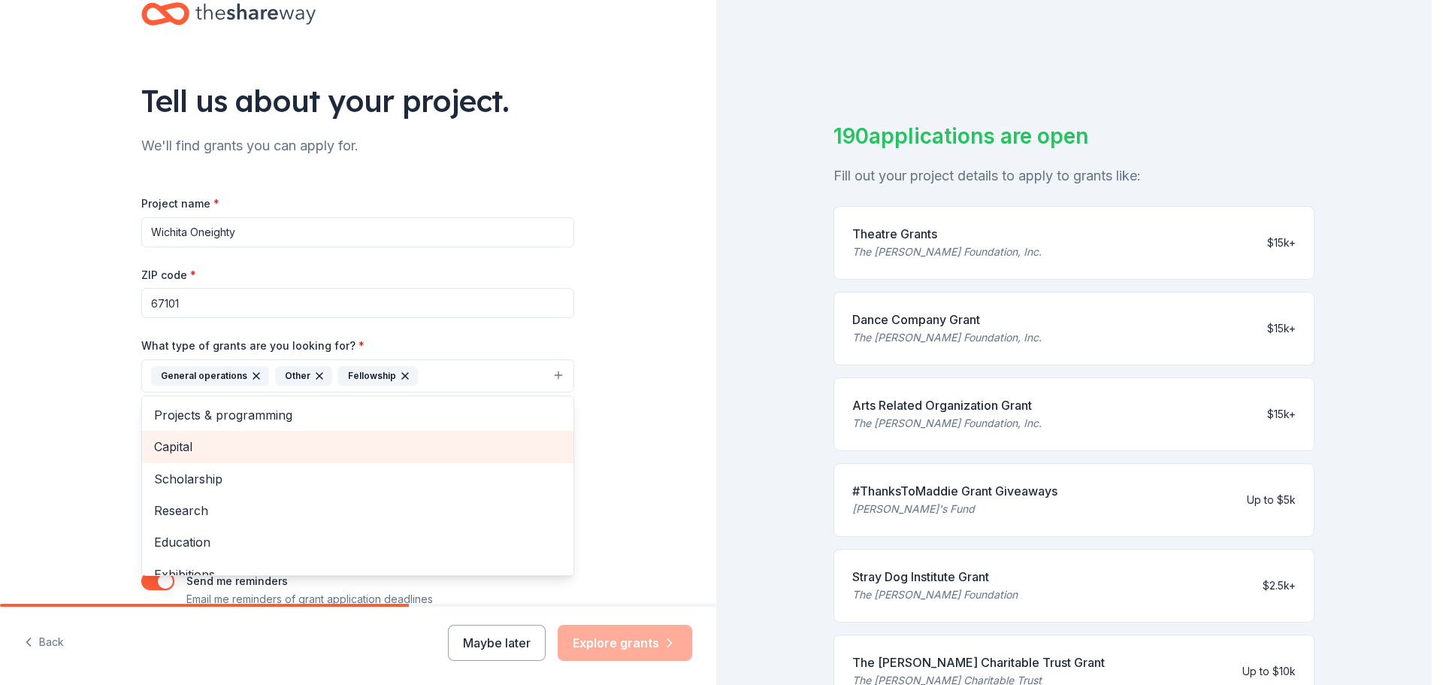
click at [231, 446] on span "Capital" at bounding box center [357, 447] width 407 height 20
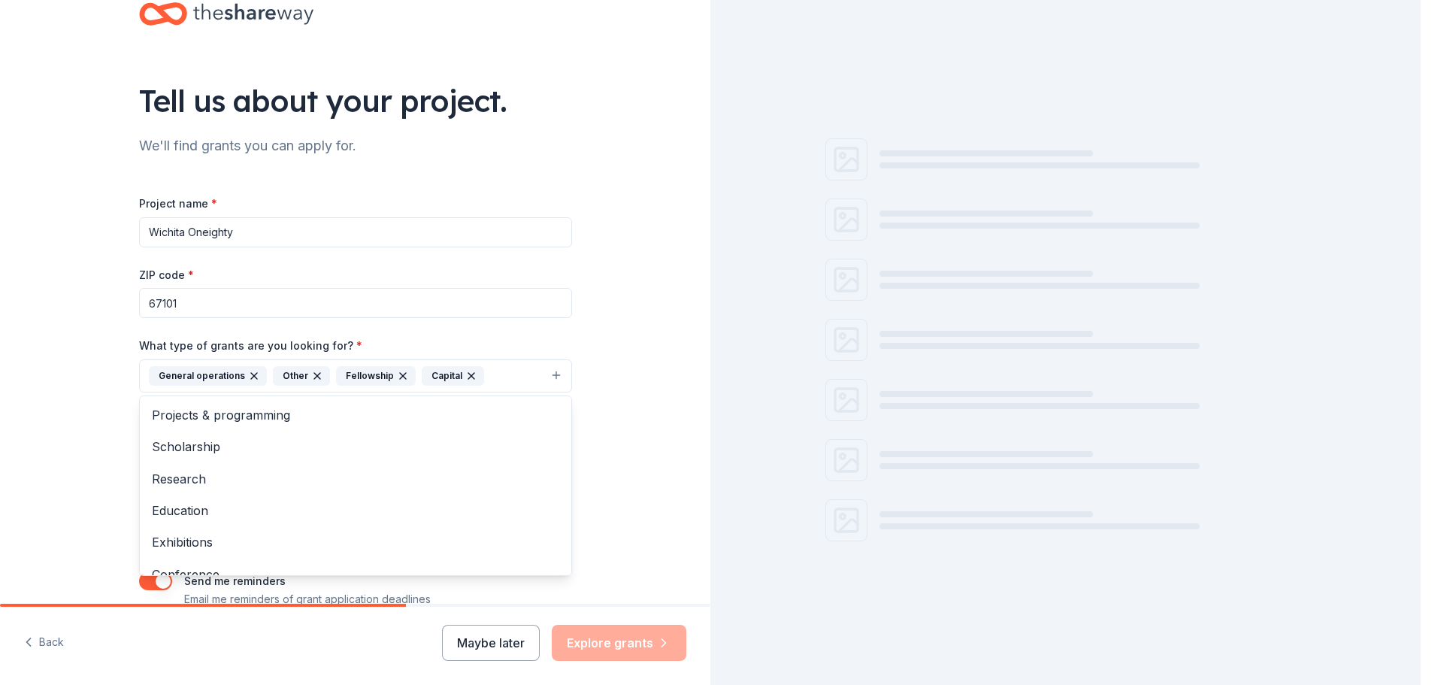
click at [465, 376] on icon "button" at bounding box center [471, 376] width 12 height 12
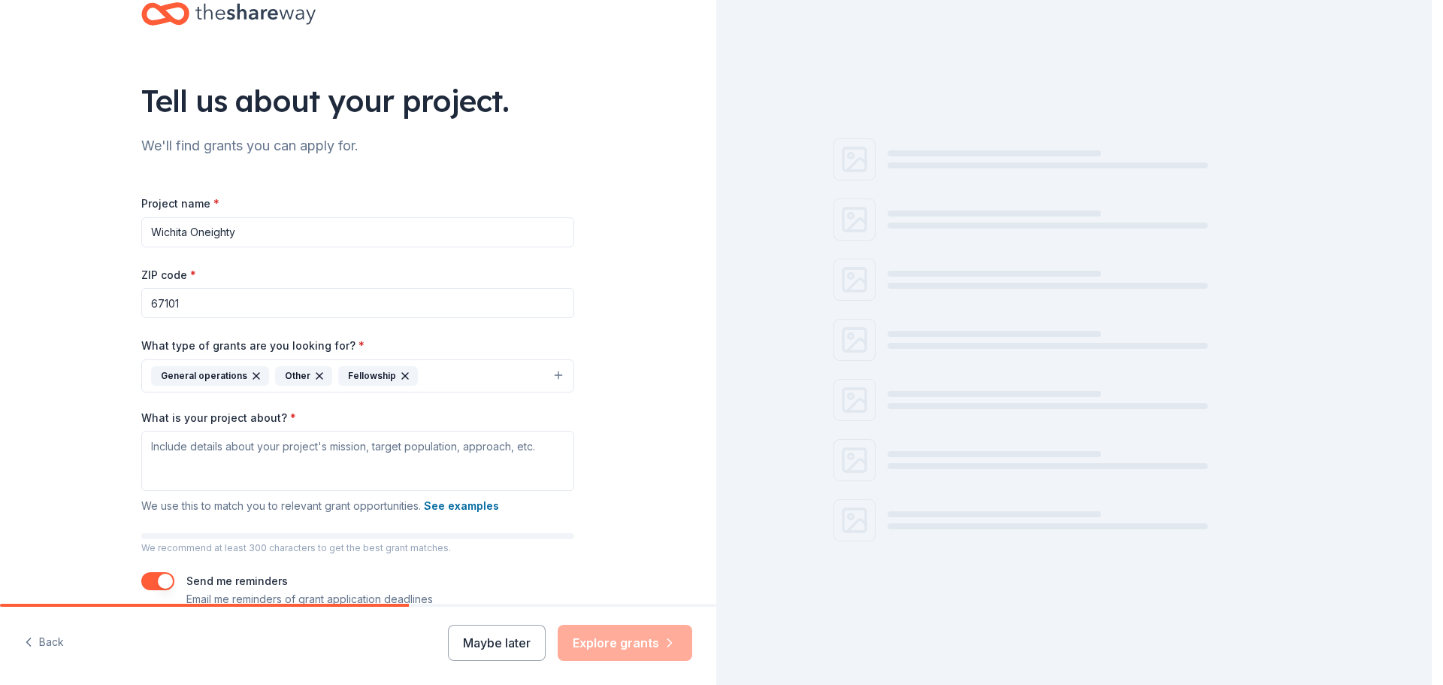
click at [428, 375] on button "General operations Other Fellowship" at bounding box center [357, 375] width 433 height 33
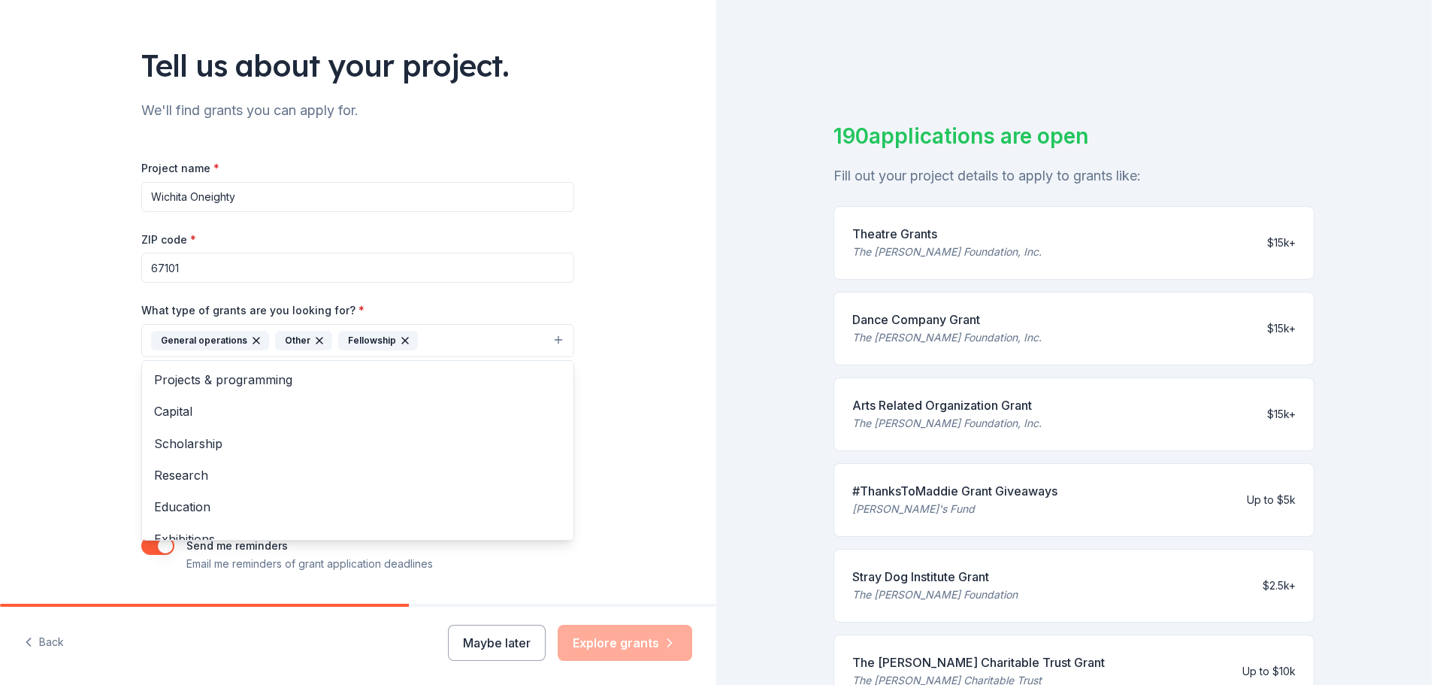
click at [70, 358] on div "Tell us about your project. We'll find grants you can apply for. Project name *…" at bounding box center [358, 285] width 716 height 720
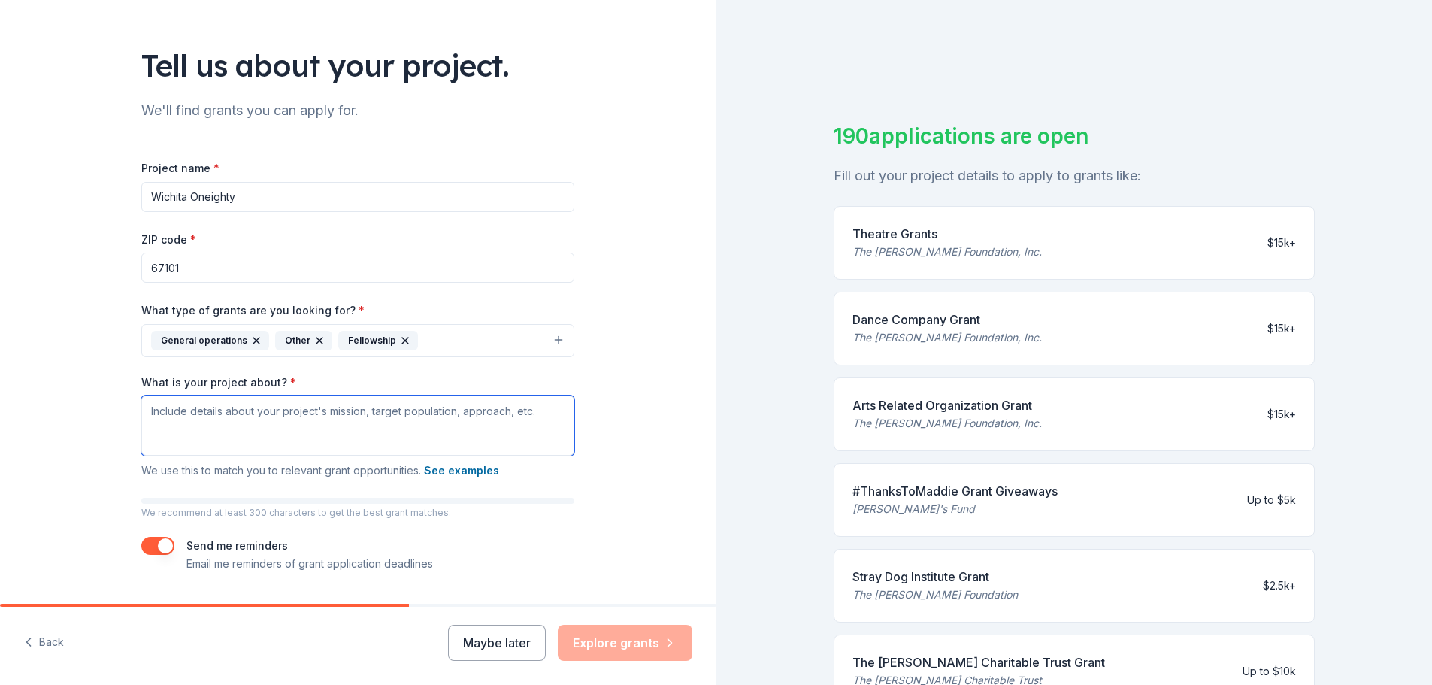
click at [260, 410] on textarea "What is your project about? *" at bounding box center [357, 425] width 433 height 60
drag, startPoint x: 132, startPoint y: 379, endPoint x: 271, endPoint y: 377, distance: 138.3
click at [273, 377] on div "Tell us about your project. We'll find grants you can apply for. Project name *…" at bounding box center [357, 285] width 481 height 720
copy label "What is your project about?"
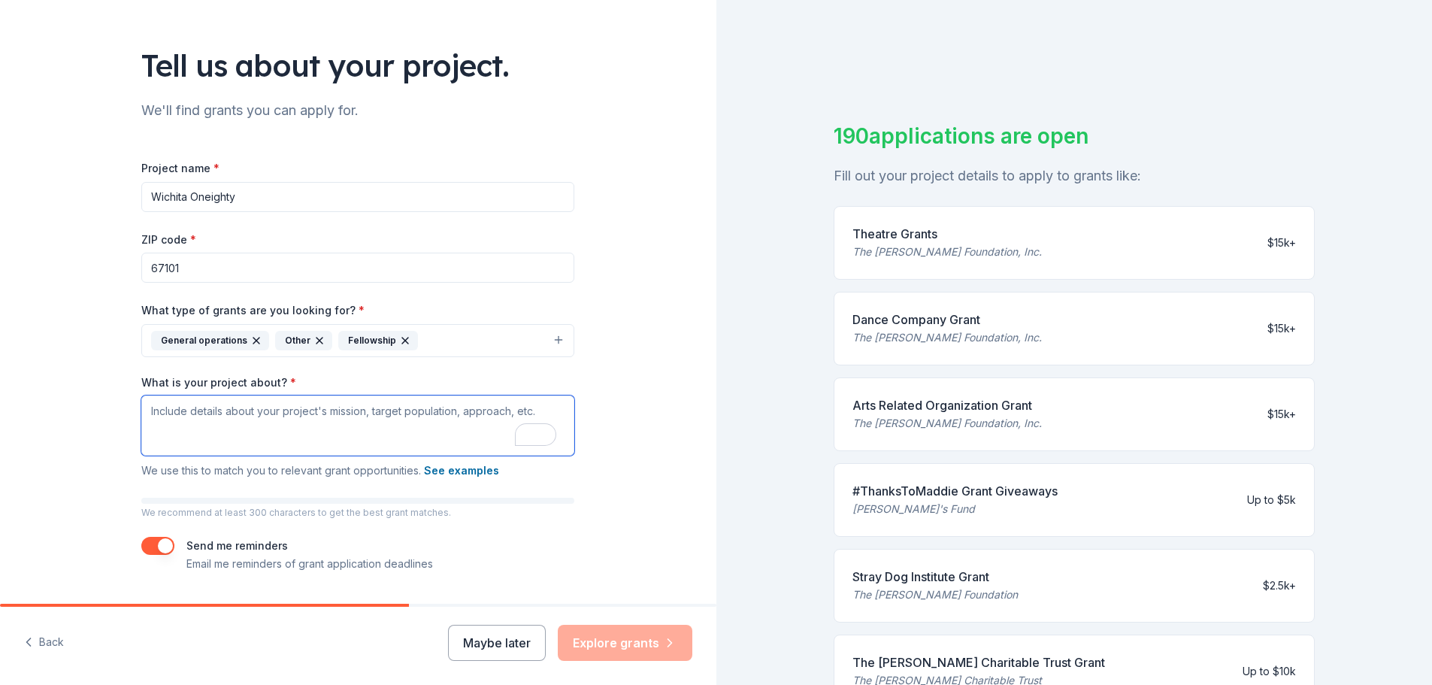
click at [316, 419] on textarea "What is your project about? *" at bounding box center [357, 425] width 433 height 60
paste textarea "Our project is the Oneighty Pickleball Tournament, a community-driven fundraise…"
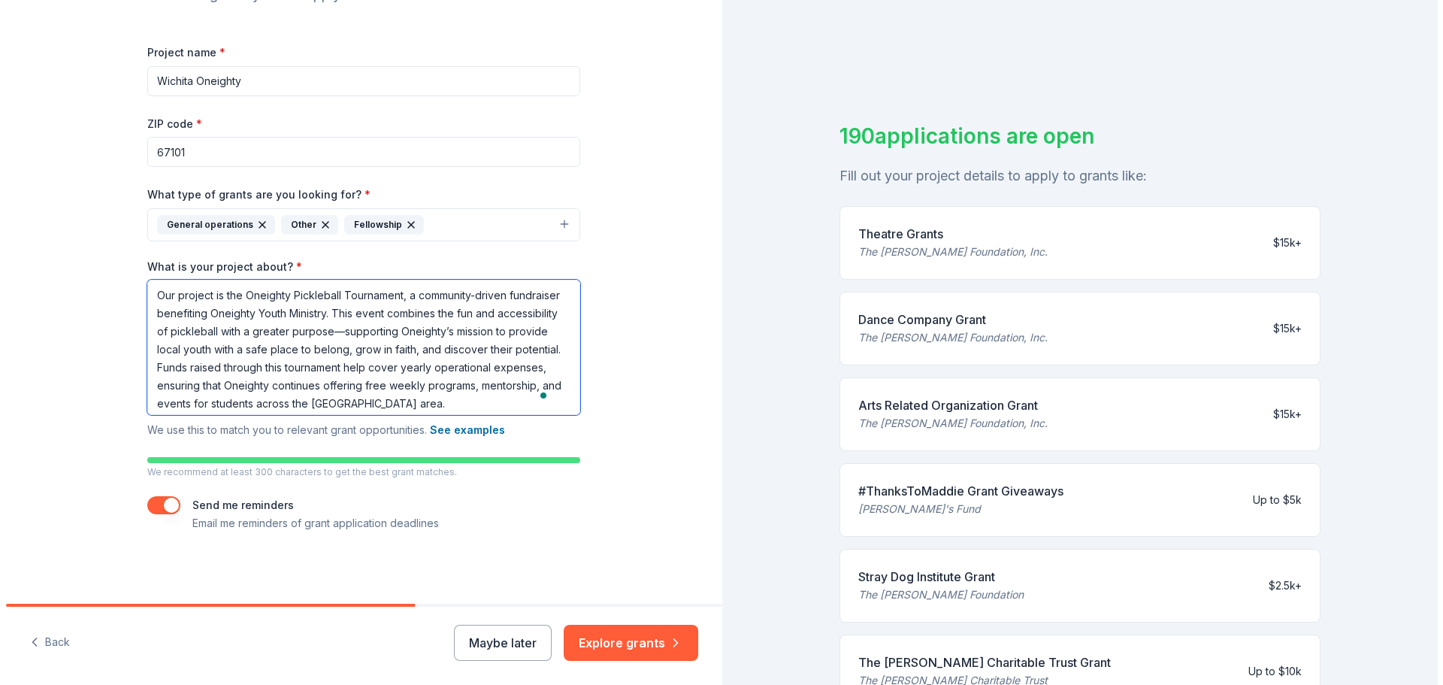
scroll to position [192, 0]
type textarea "Our project is the Oneighty Pickleball Tournament, a community-driven fundraise…"
click at [630, 640] on button "Explore grants" at bounding box center [625, 642] width 135 height 36
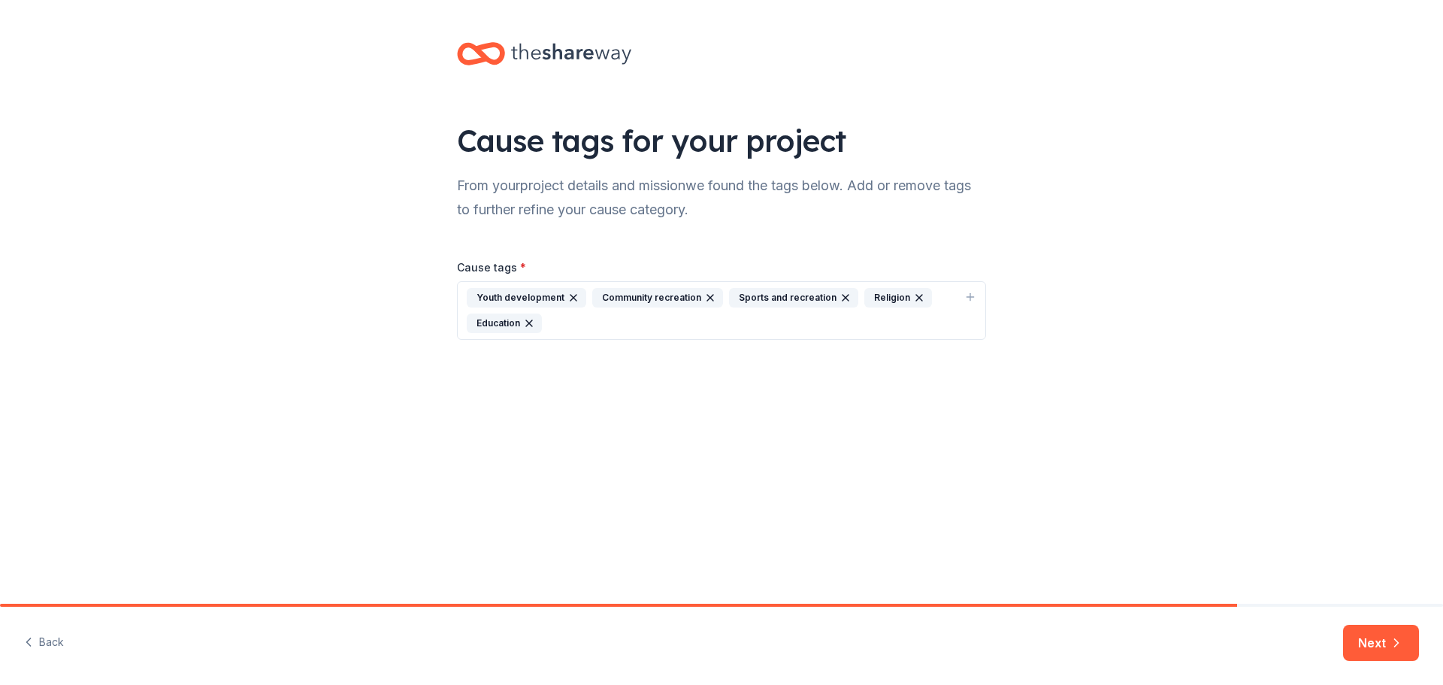
click at [594, 316] on div "Youth development Community recreation Sports and recreation Religion Education" at bounding box center [712, 310] width 491 height 45
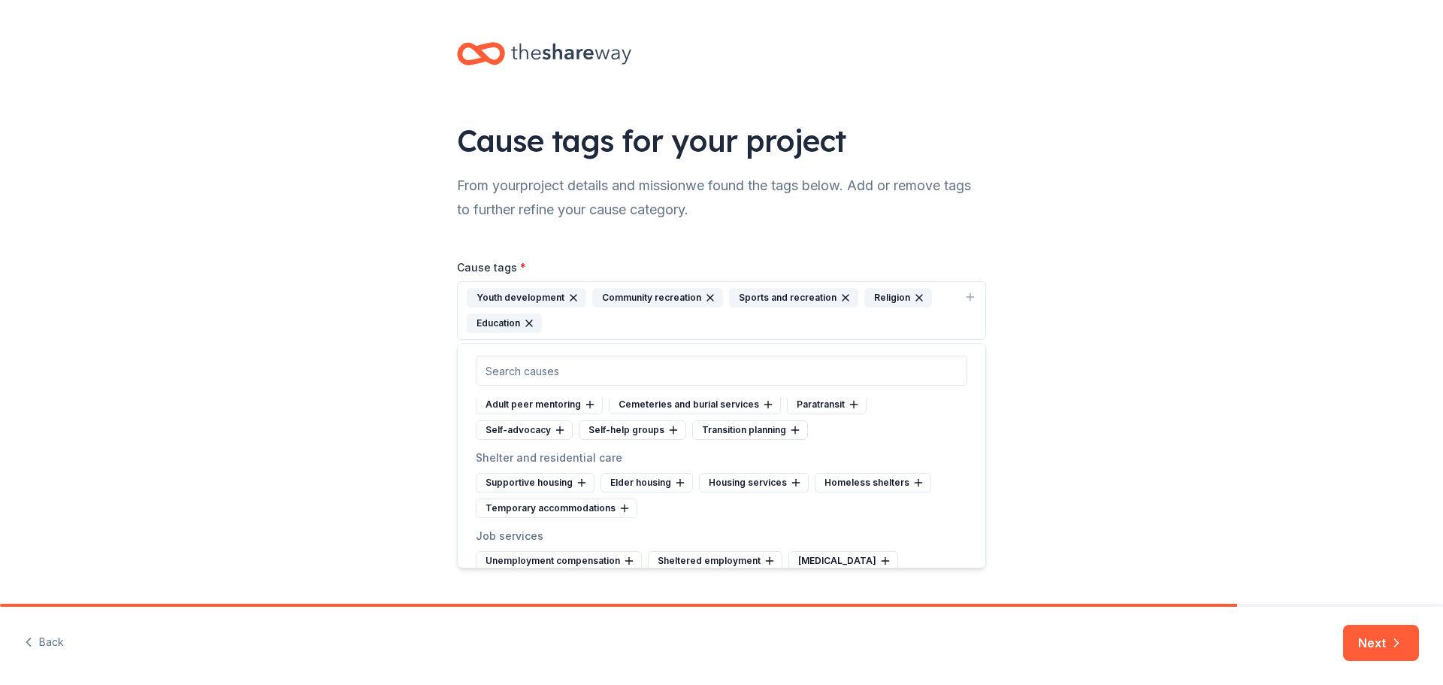
scroll to position [6415, 0]
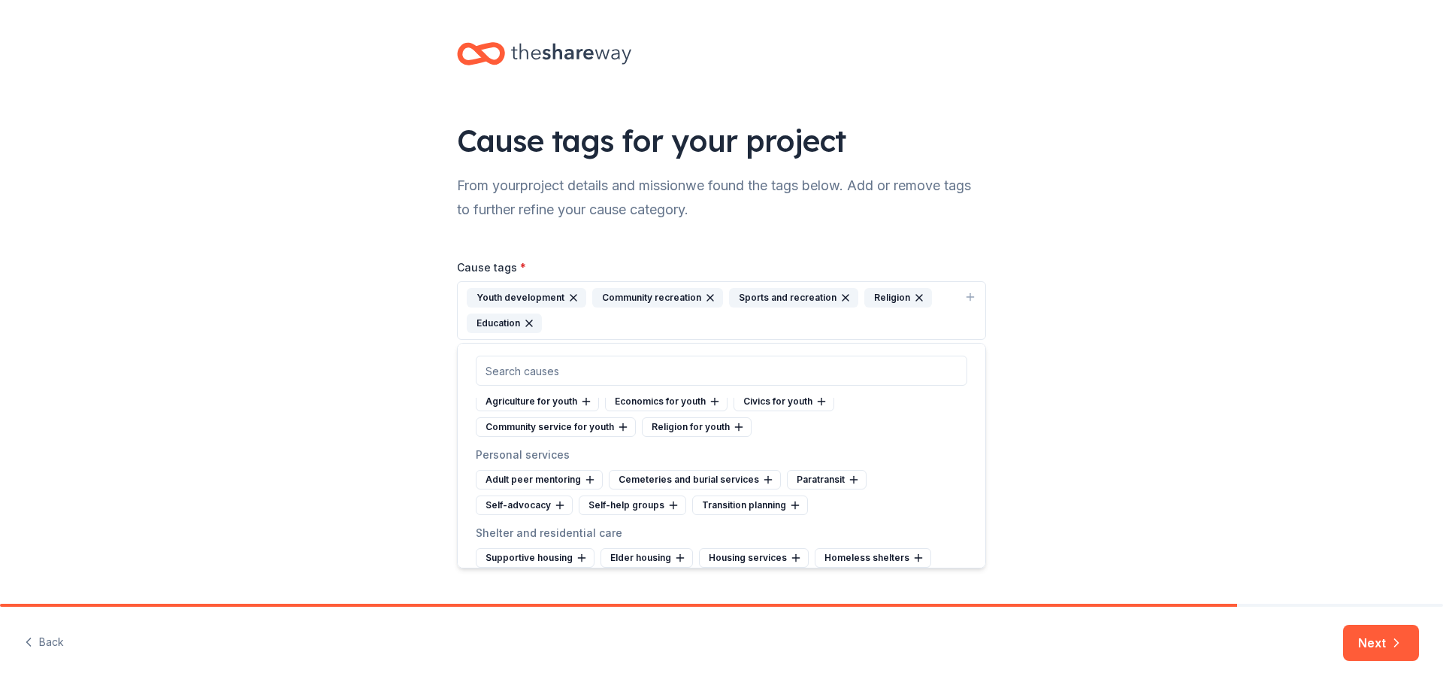
click at [558, 382] on icon at bounding box center [561, 376] width 12 height 12
click at [572, 433] on icon at bounding box center [573, 427] width 12 height 12
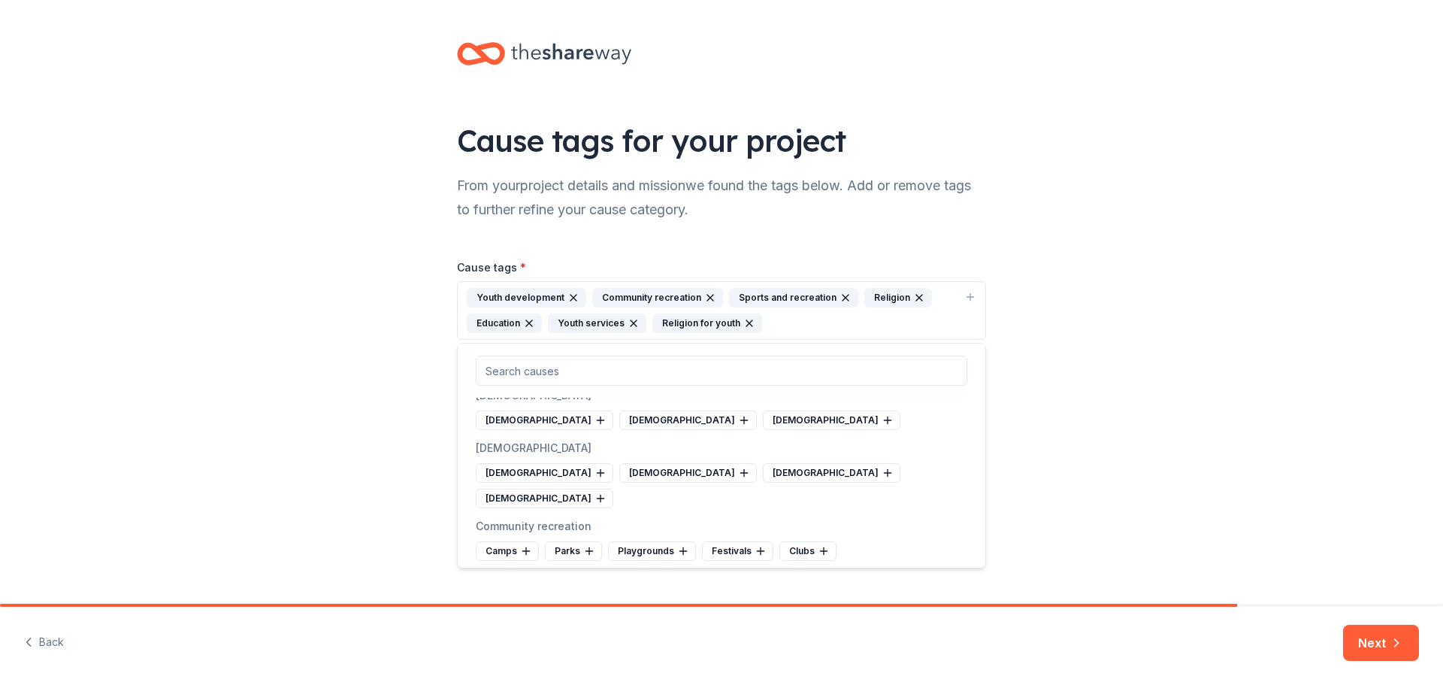
scroll to position [5363, 0]
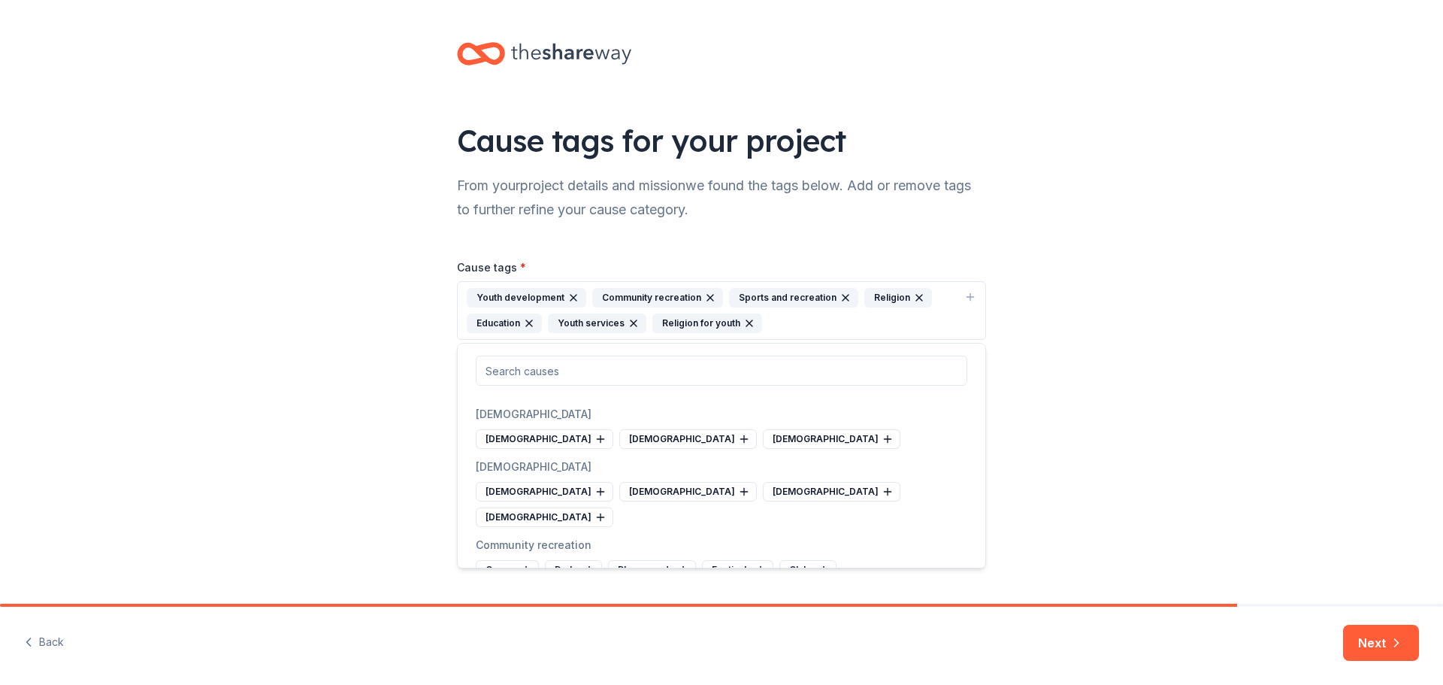
click at [397, 476] on div "Cause tags for your project From your project details and mission we found the …" at bounding box center [721, 301] width 1443 height 603
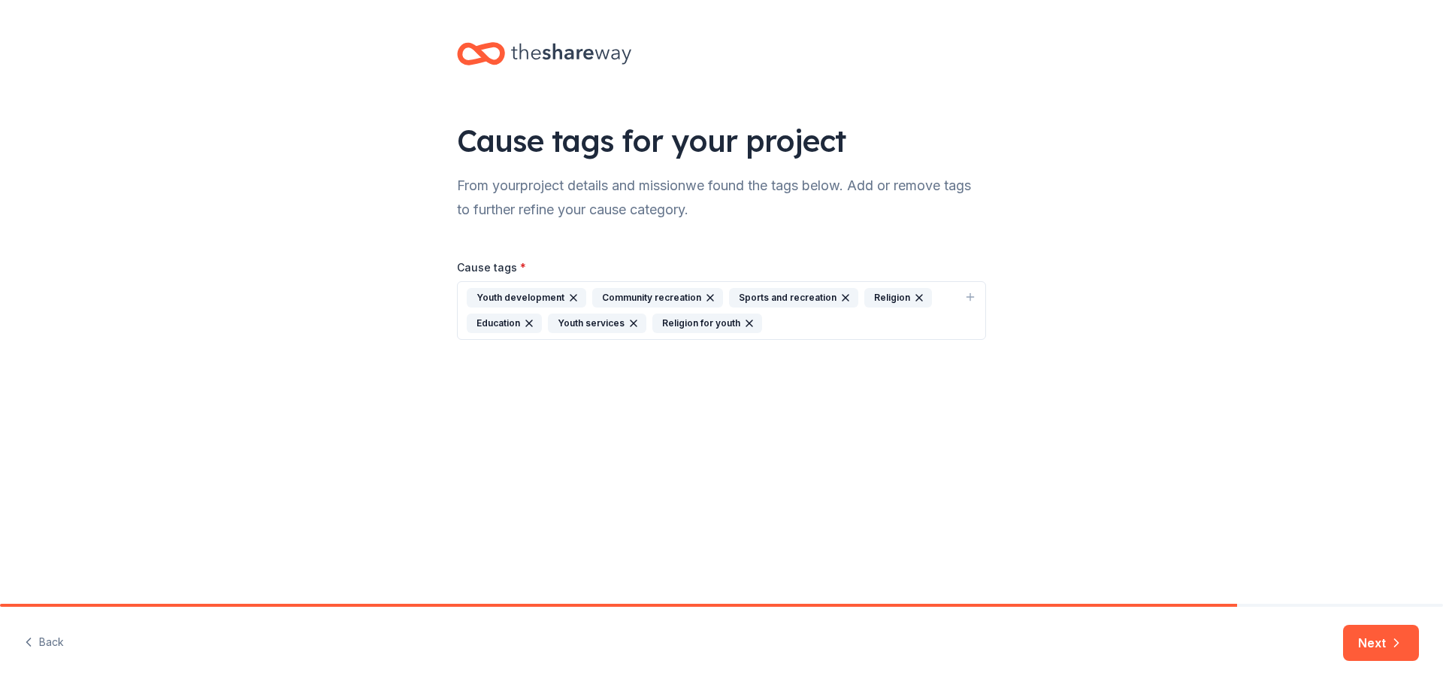
click at [782, 319] on div "Youth development Community recreation Sports and recreation Religion Education…" at bounding box center [712, 310] width 491 height 45
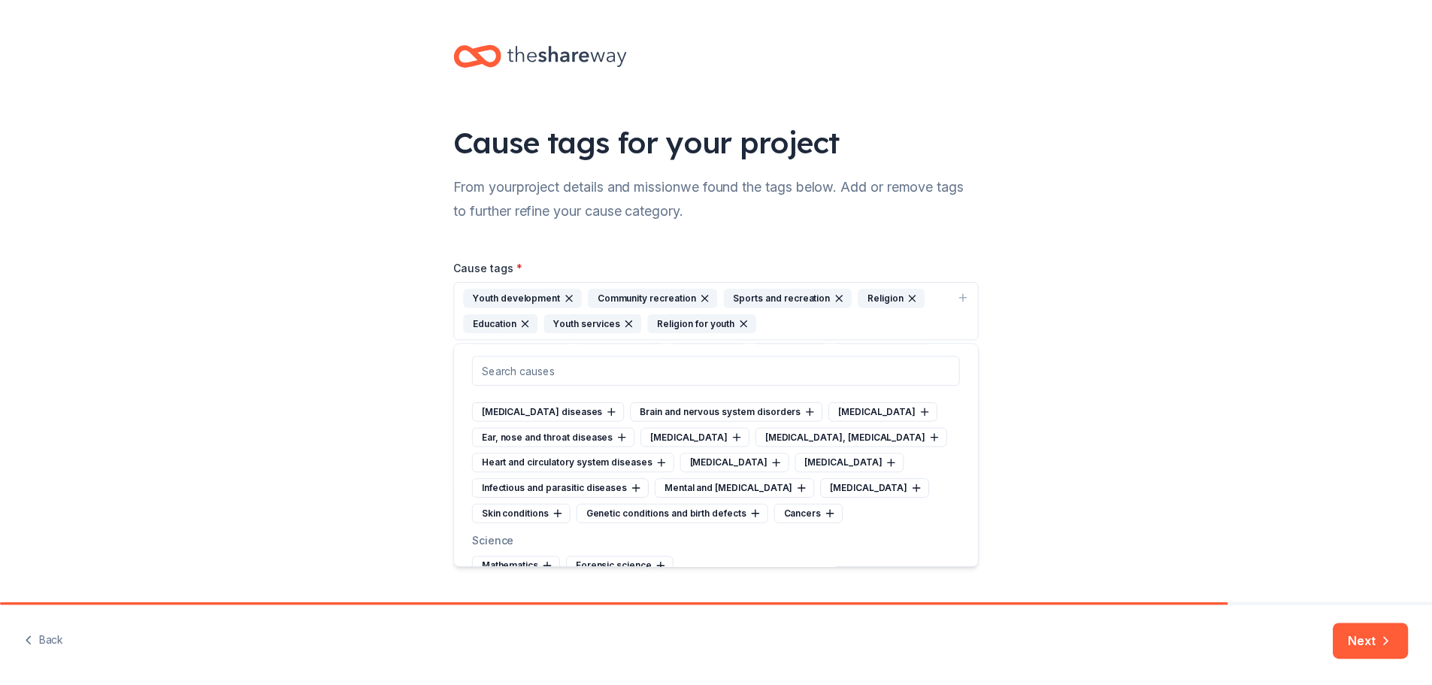
scroll to position [2555, 0]
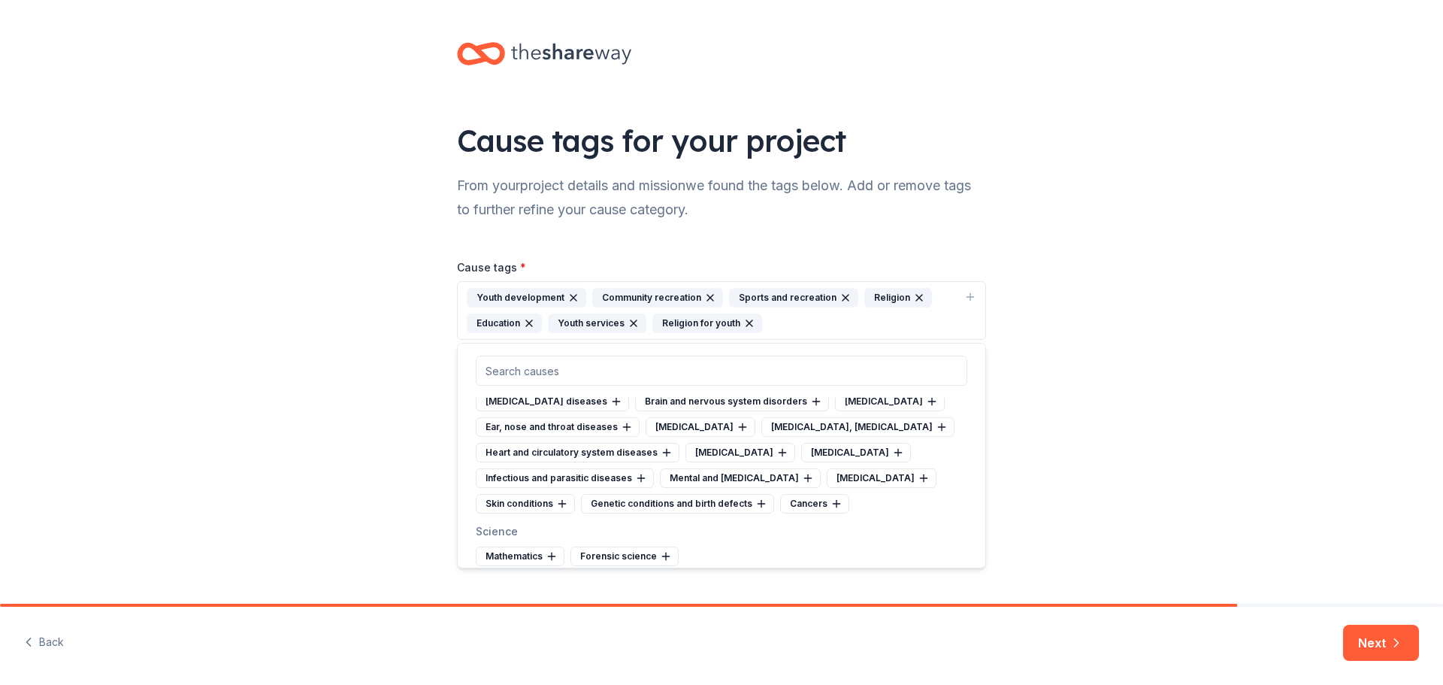
click at [1155, 407] on div "Cause tags for your project From your project details and mission we found the …" at bounding box center [721, 206] width 1443 height 412
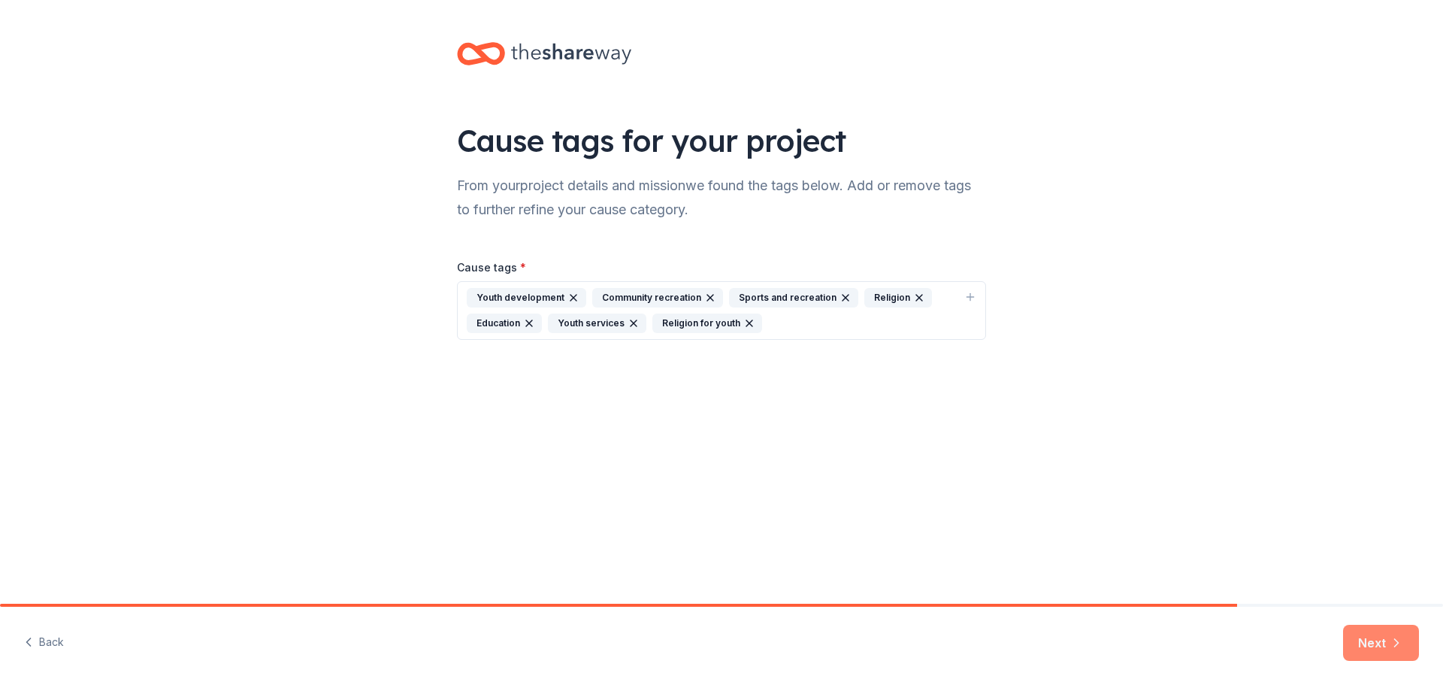
click at [1392, 634] on button "Next" at bounding box center [1381, 642] width 76 height 36
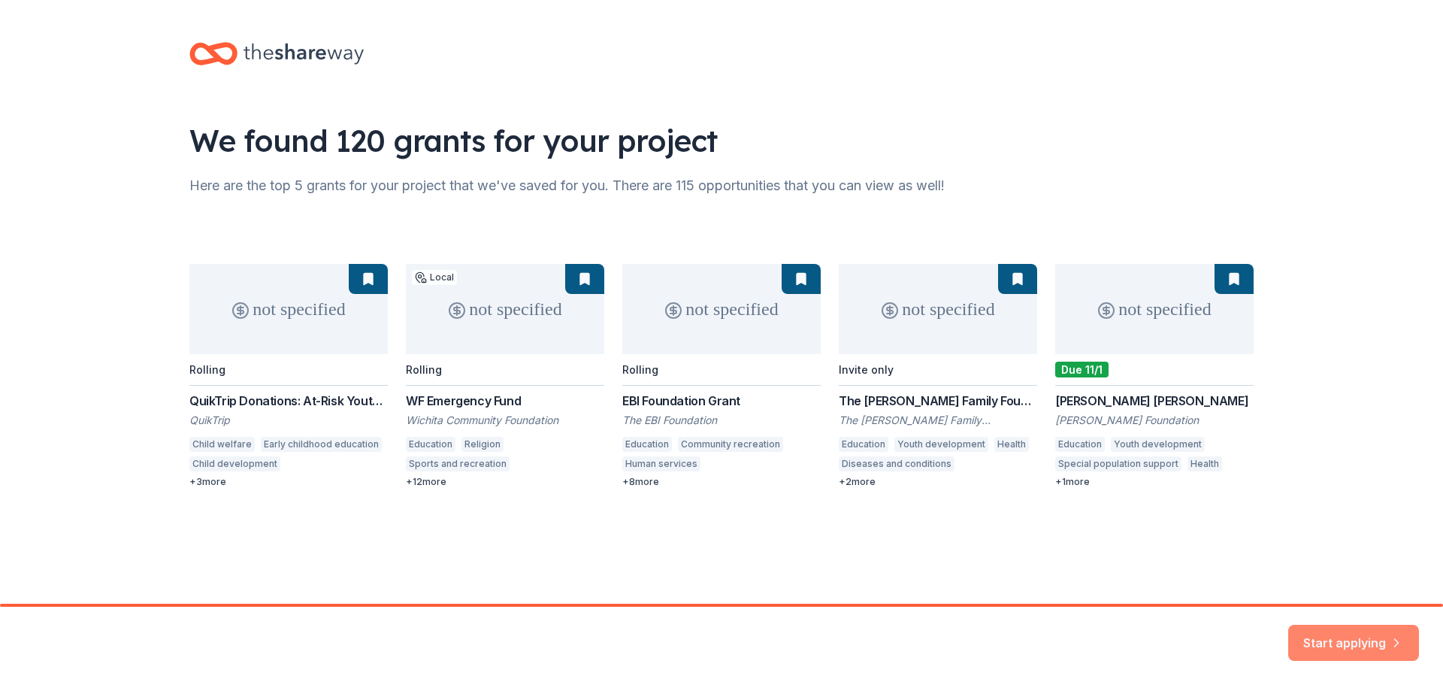
click at [1347, 635] on button "Start applying" at bounding box center [1353, 633] width 131 height 36
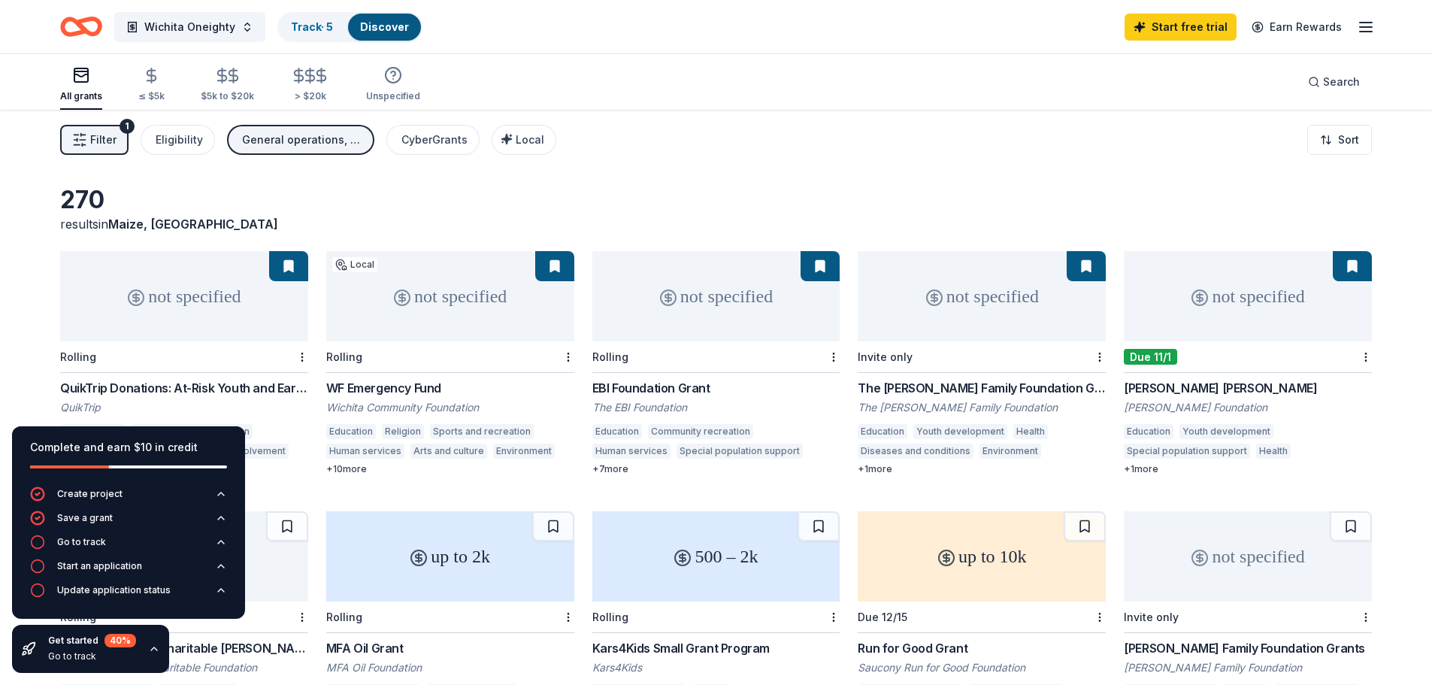
click at [360, 214] on div "270 results in [GEOGRAPHIC_DATA], [GEOGRAPHIC_DATA]" at bounding box center [715, 209] width 1311 height 48
click at [151, 649] on icon "button" at bounding box center [154, 648] width 6 height 3
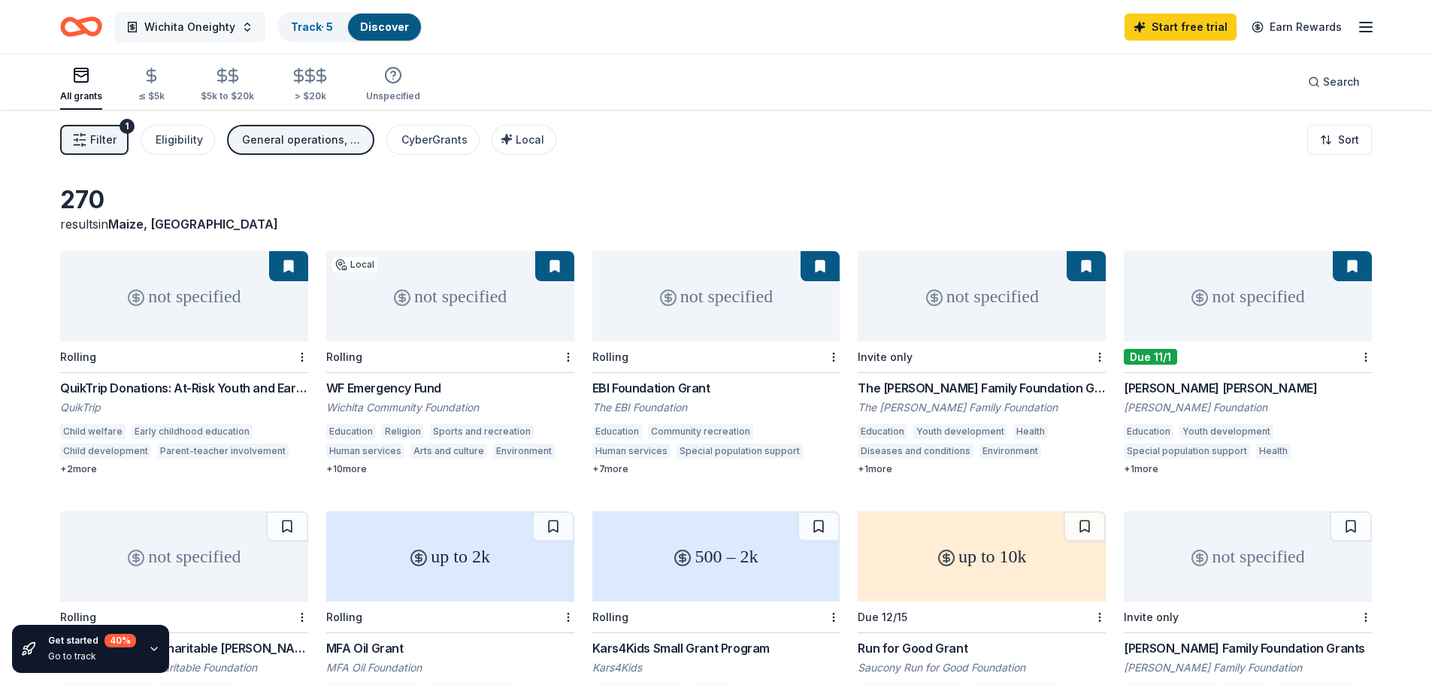
click at [236, 23] on button "Wichita Oneighty" at bounding box center [189, 27] width 151 height 30
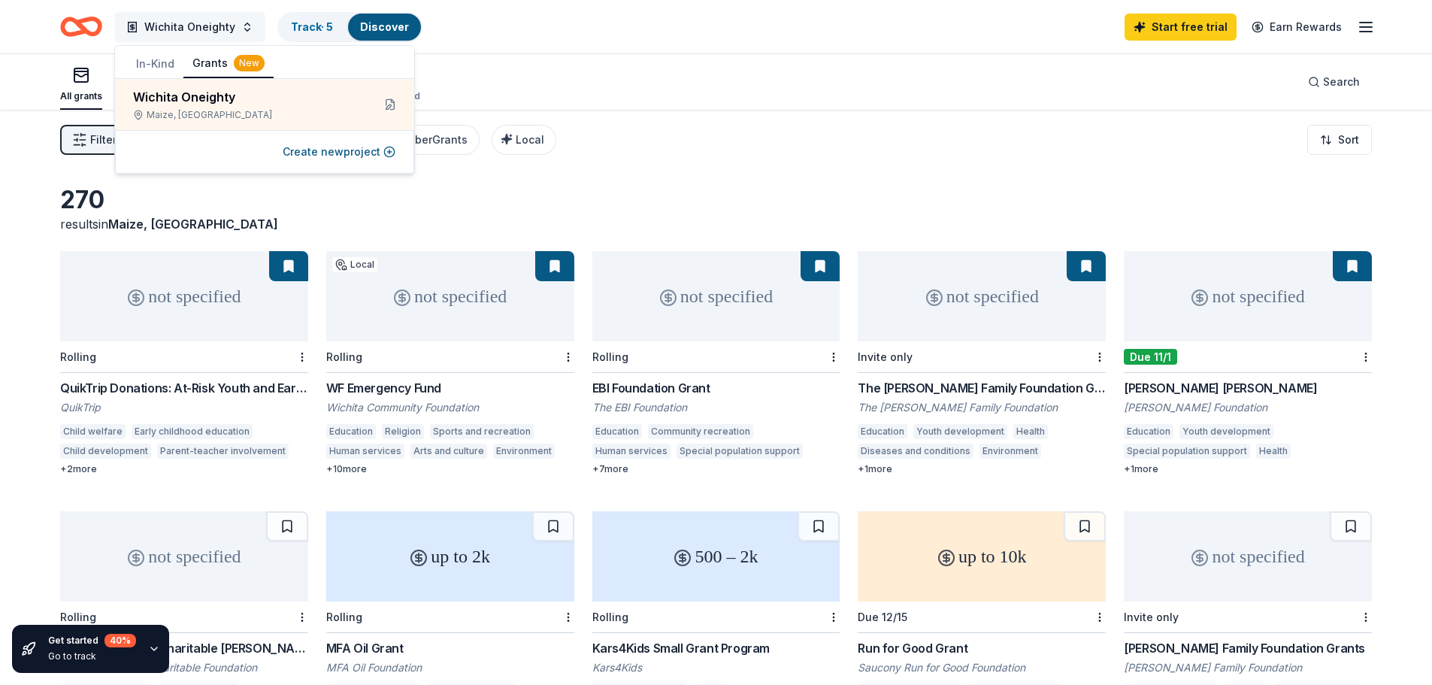
click at [236, 23] on button "Wichita Oneighty" at bounding box center [189, 27] width 151 height 30
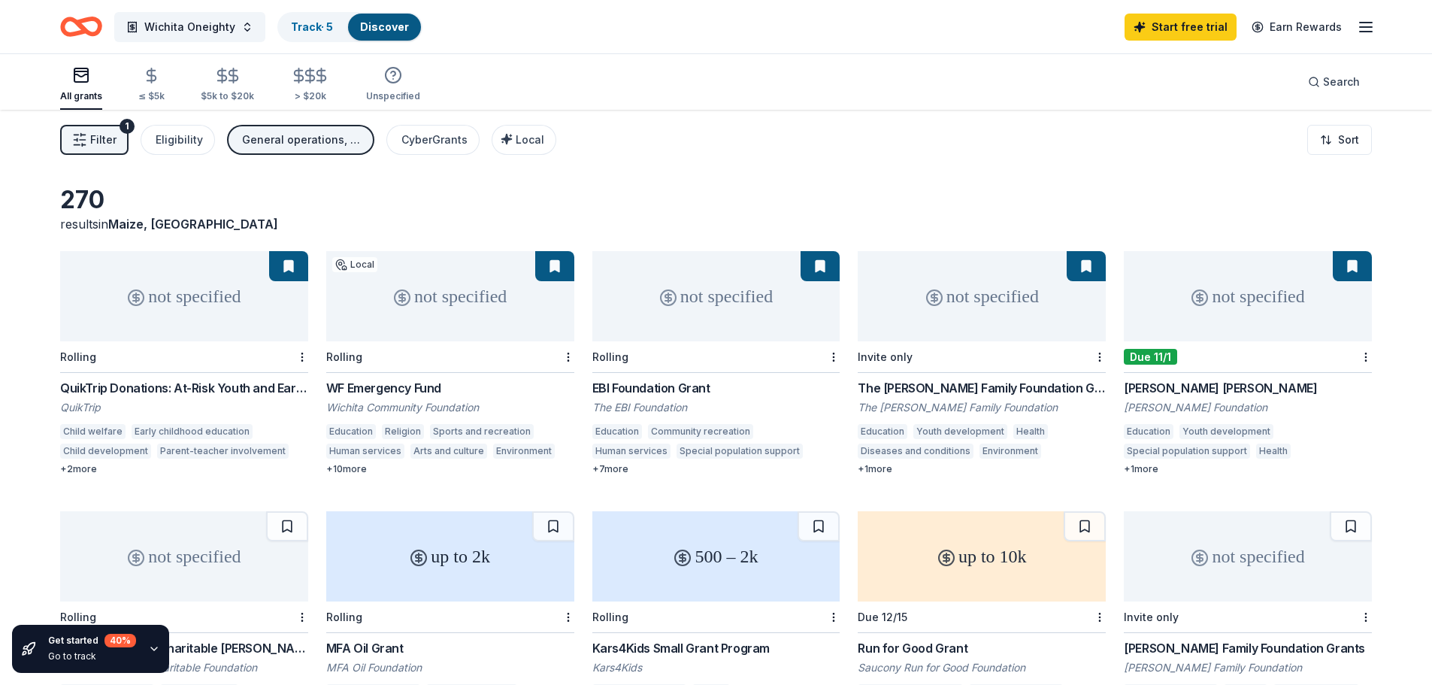
click at [208, 323] on div "not specified" at bounding box center [184, 296] width 248 height 90
